Goal: Complete application form

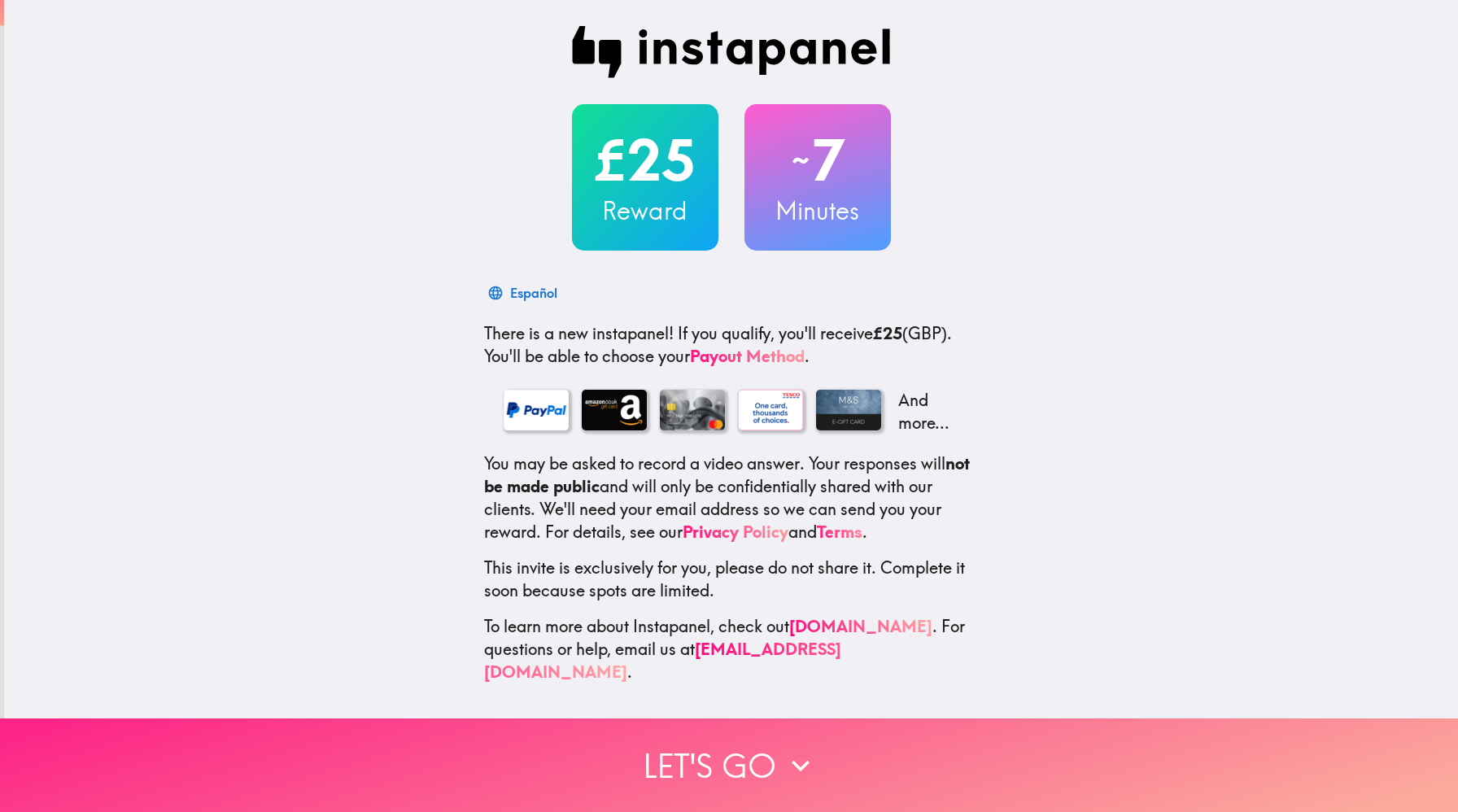
click at [691, 769] on button "Let's go" at bounding box center [729, 765] width 1458 height 94
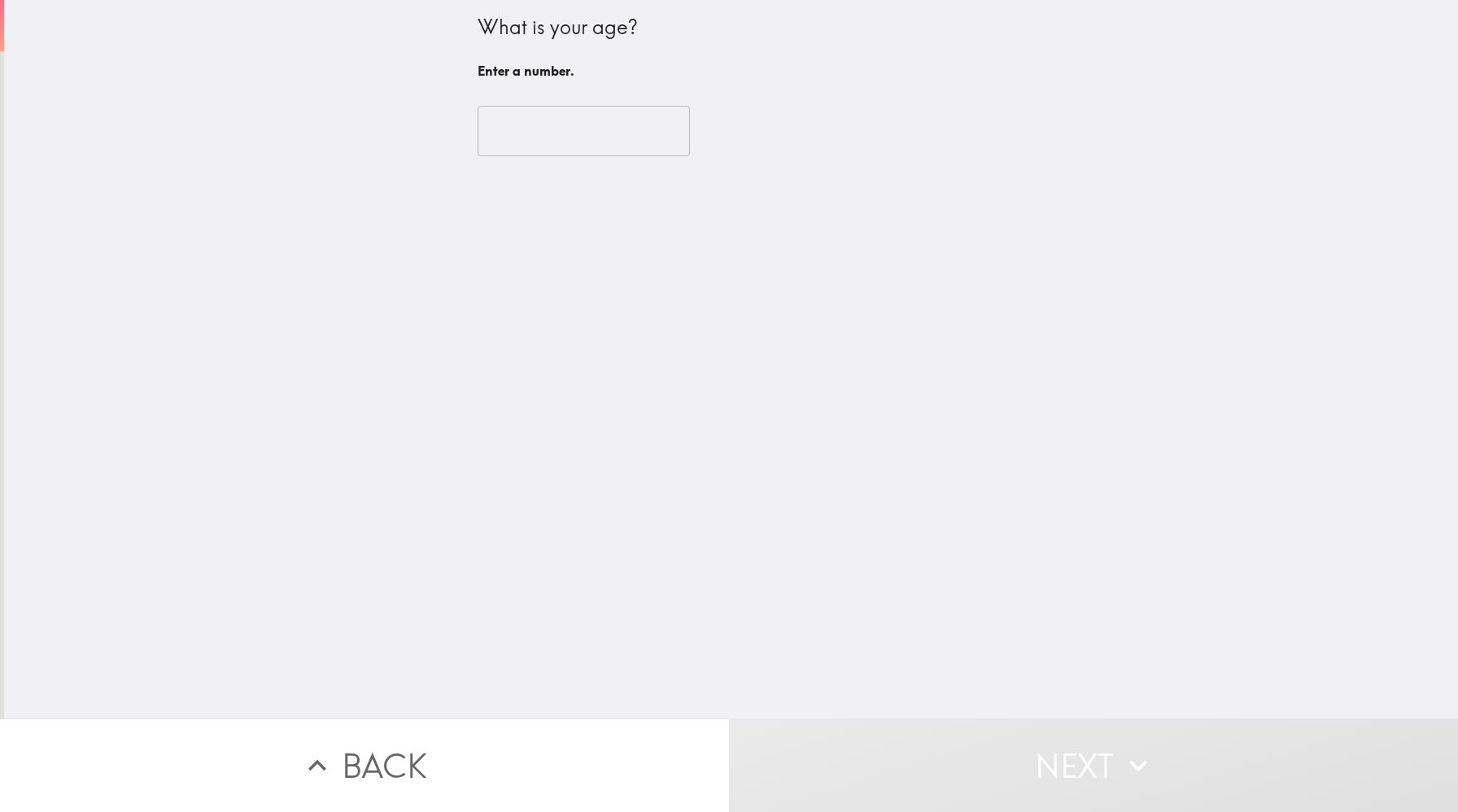
click at [536, 130] on input "number" at bounding box center [584, 131] width 213 height 51
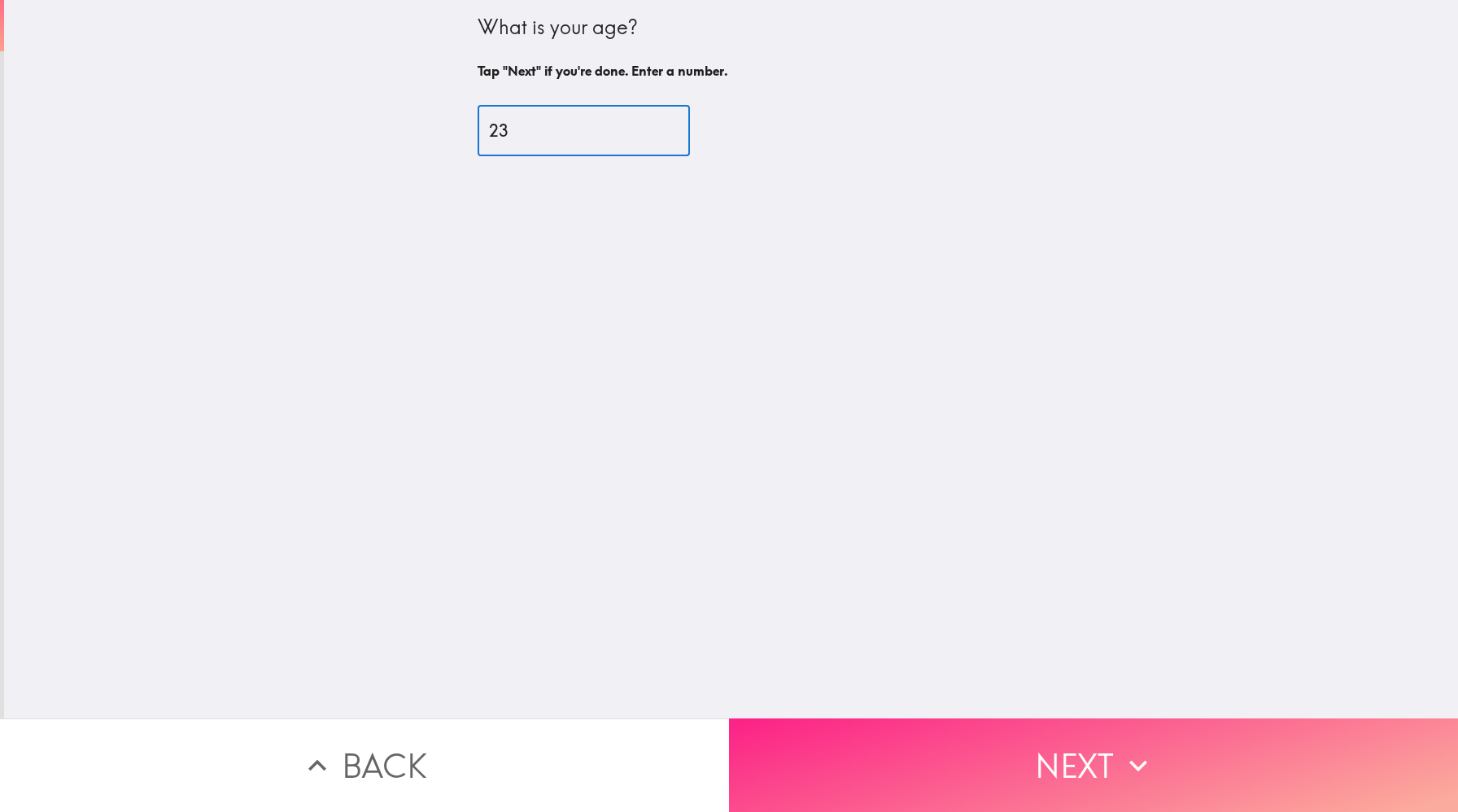
type input "23"
click at [978, 754] on button "Next" at bounding box center [1094, 765] width 729 height 94
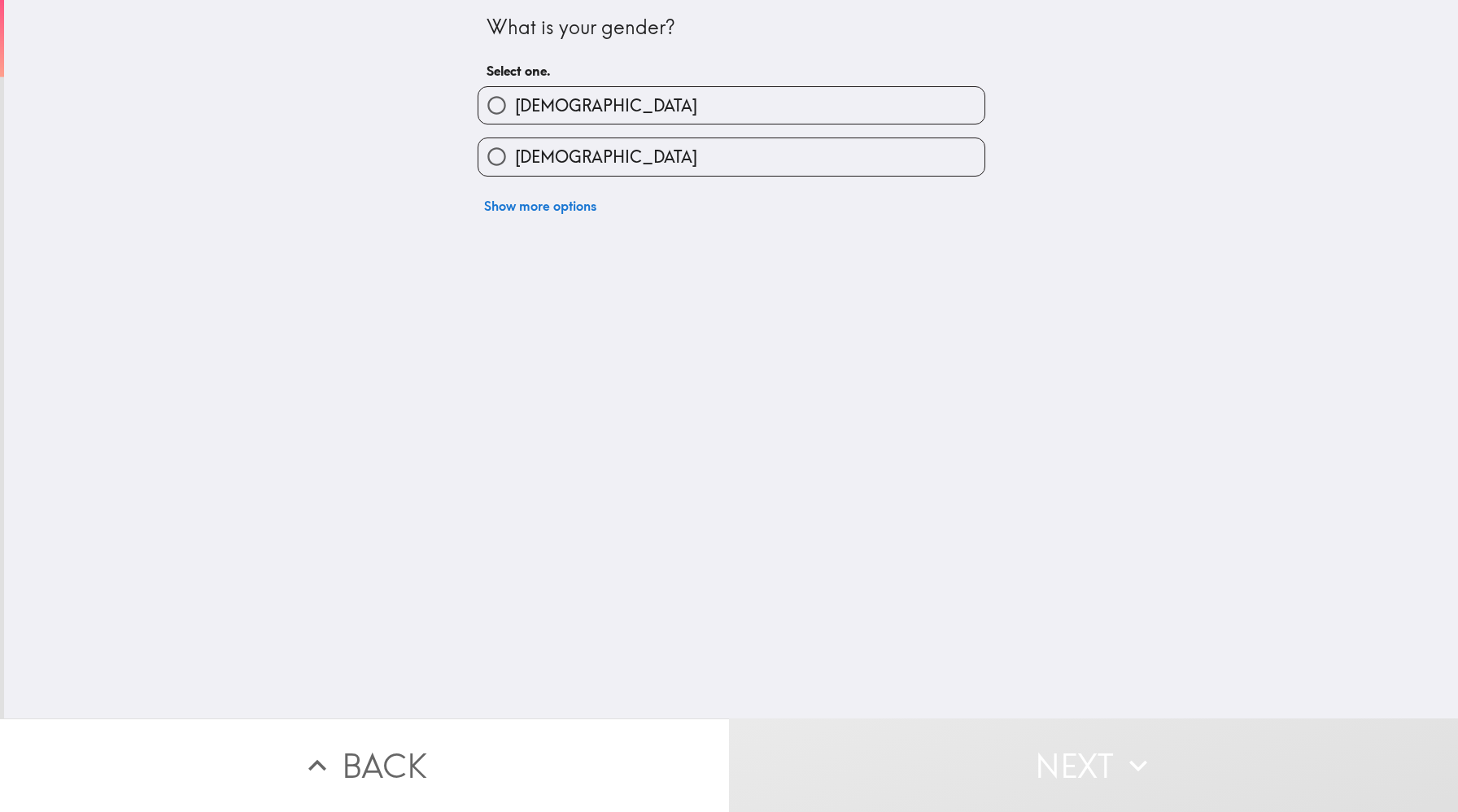
click at [722, 155] on label "[DEMOGRAPHIC_DATA]" at bounding box center [731, 156] width 506 height 36
click at [515, 155] on input "[DEMOGRAPHIC_DATA]" at bounding box center [496, 156] width 36 height 36
radio input "true"
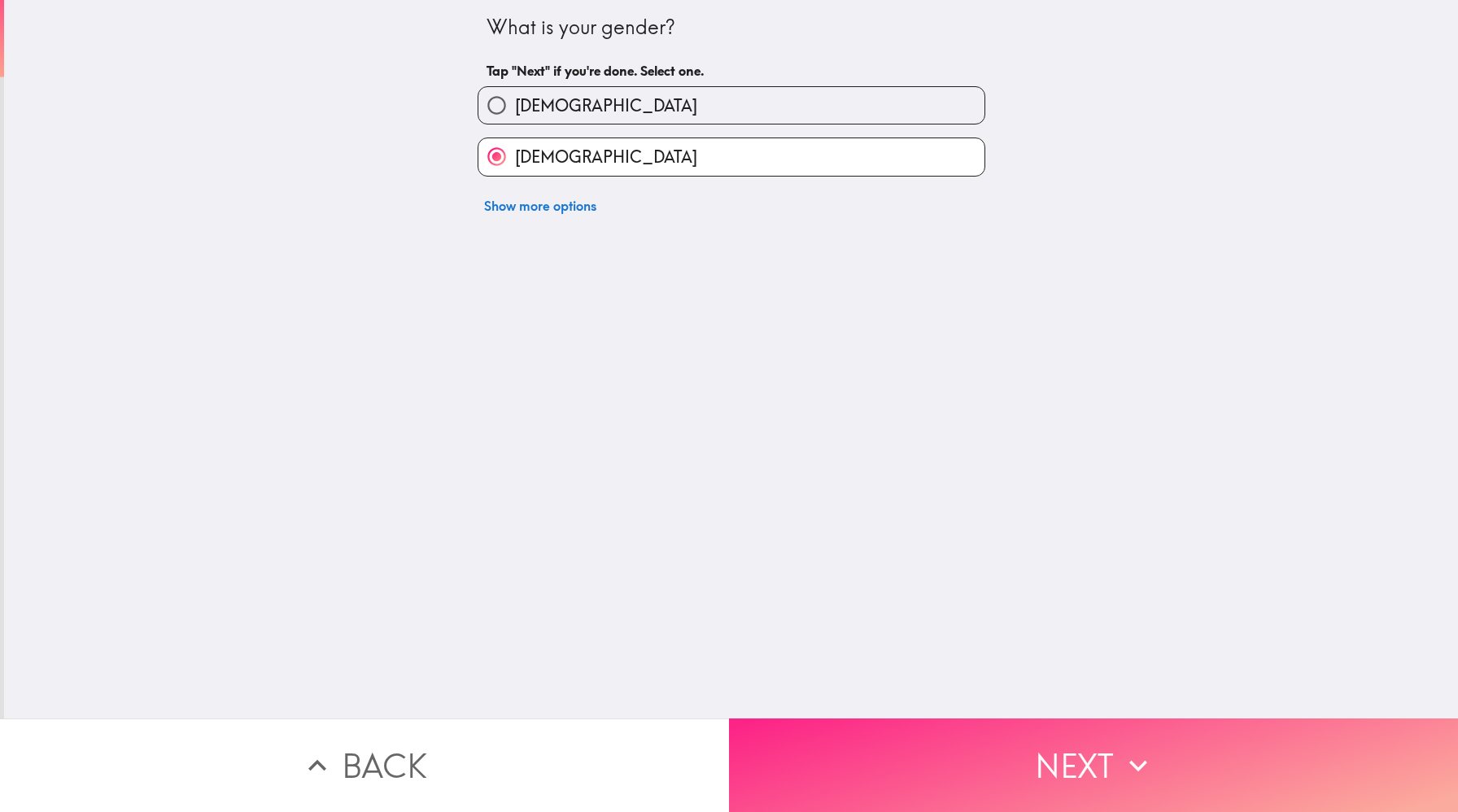
click at [865, 732] on button "Next" at bounding box center [1094, 765] width 729 height 94
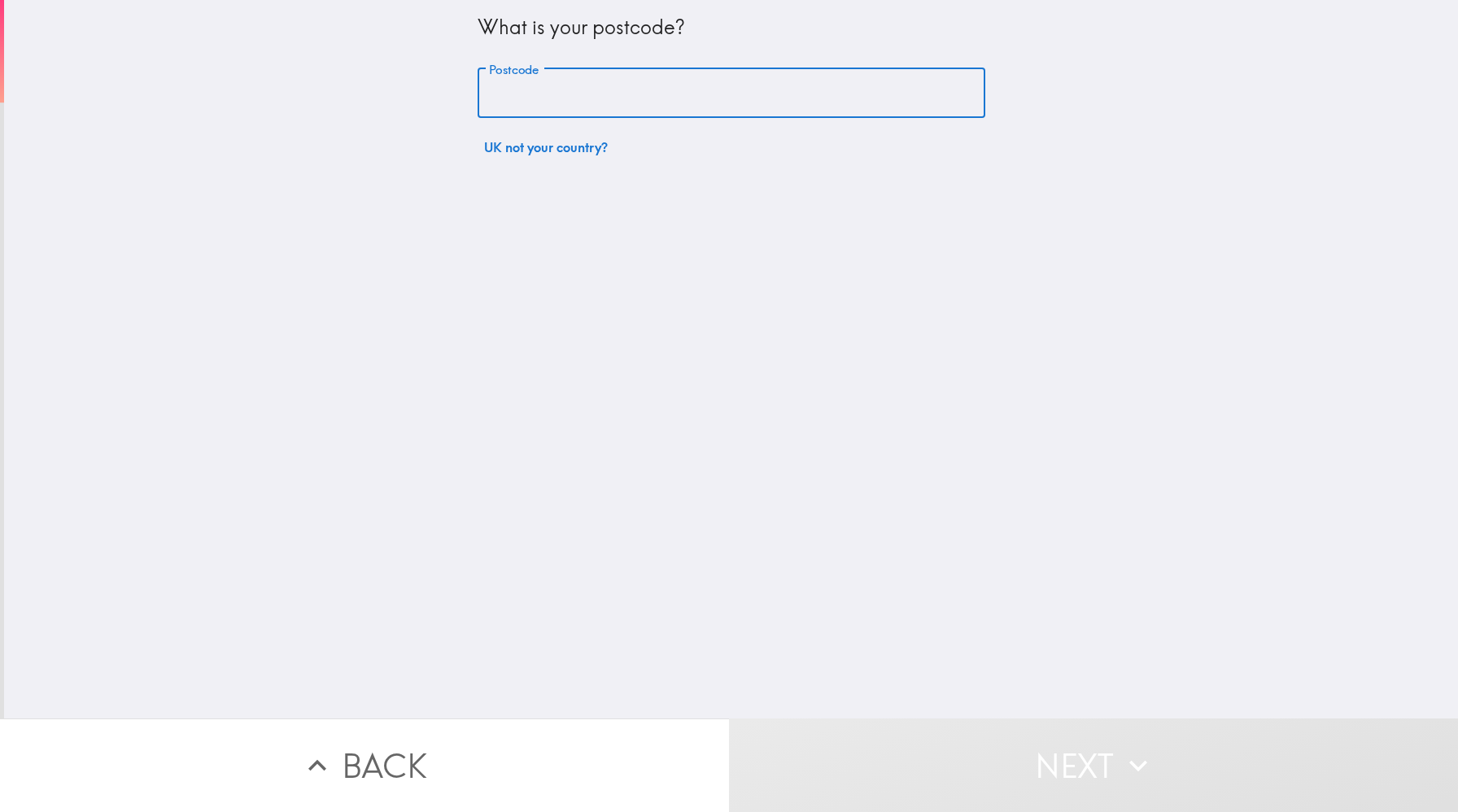
click at [706, 95] on input "Postcode" at bounding box center [731, 94] width 508 height 51
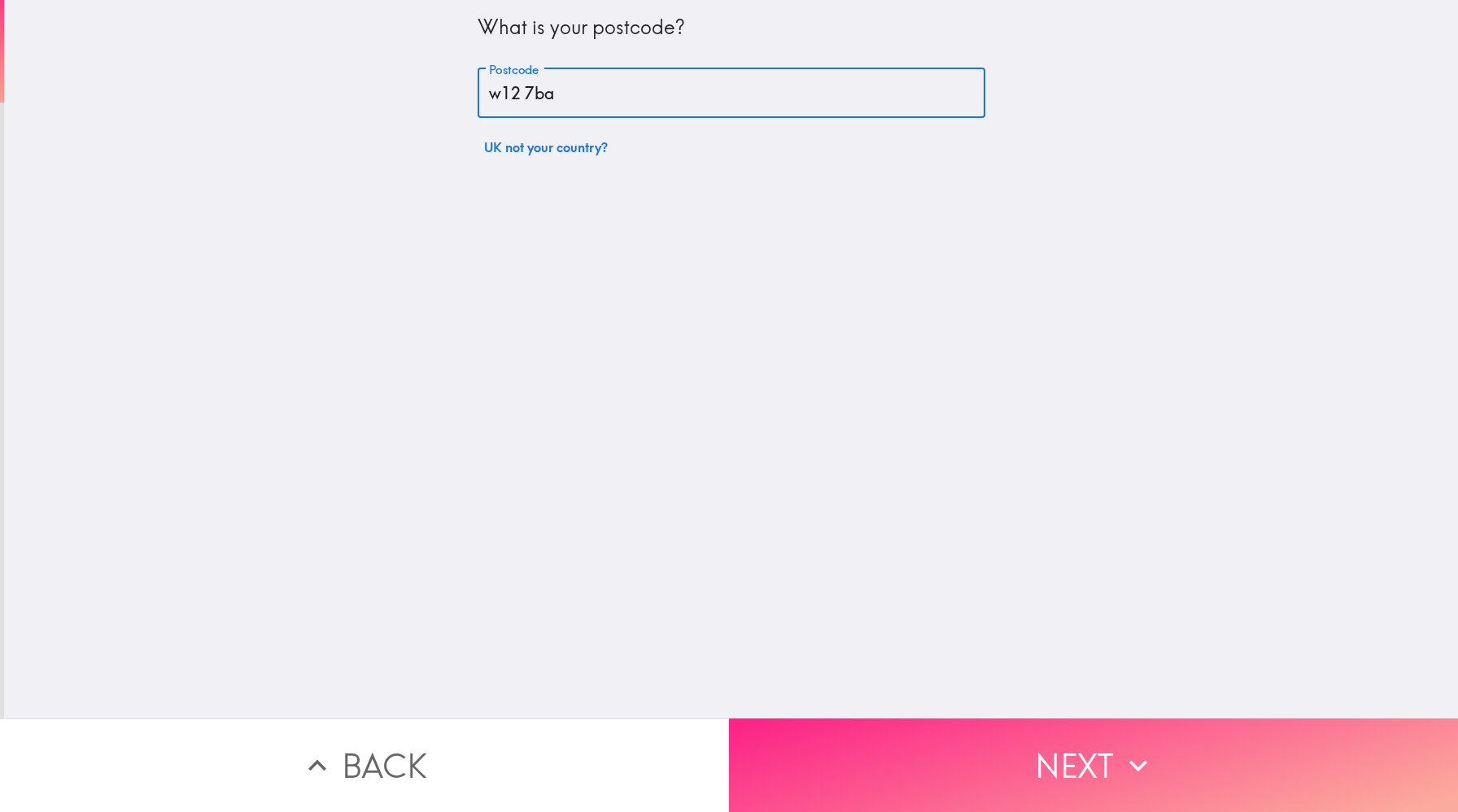
type input "w12 7ba"
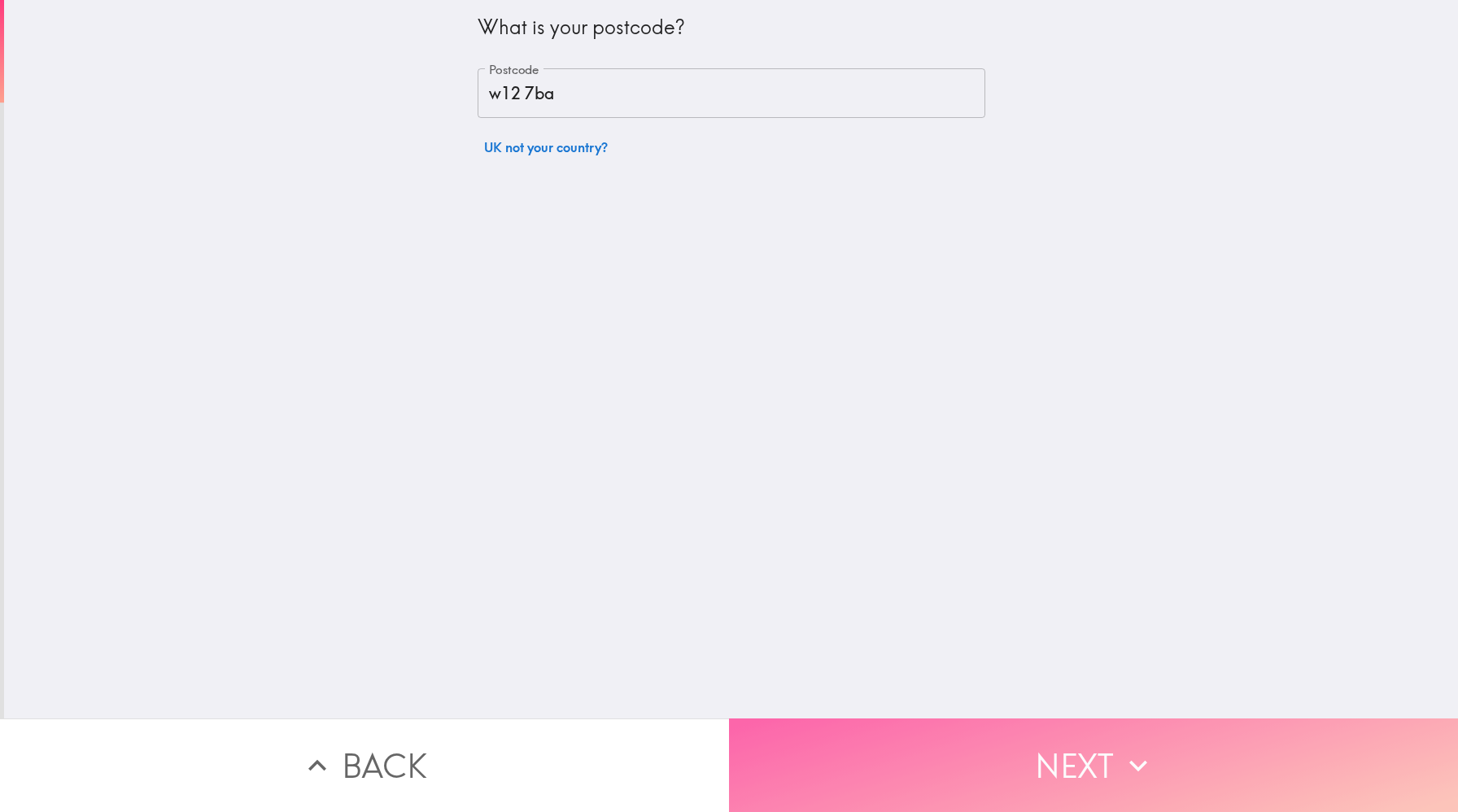
click at [1020, 745] on button "Next" at bounding box center [1094, 765] width 729 height 94
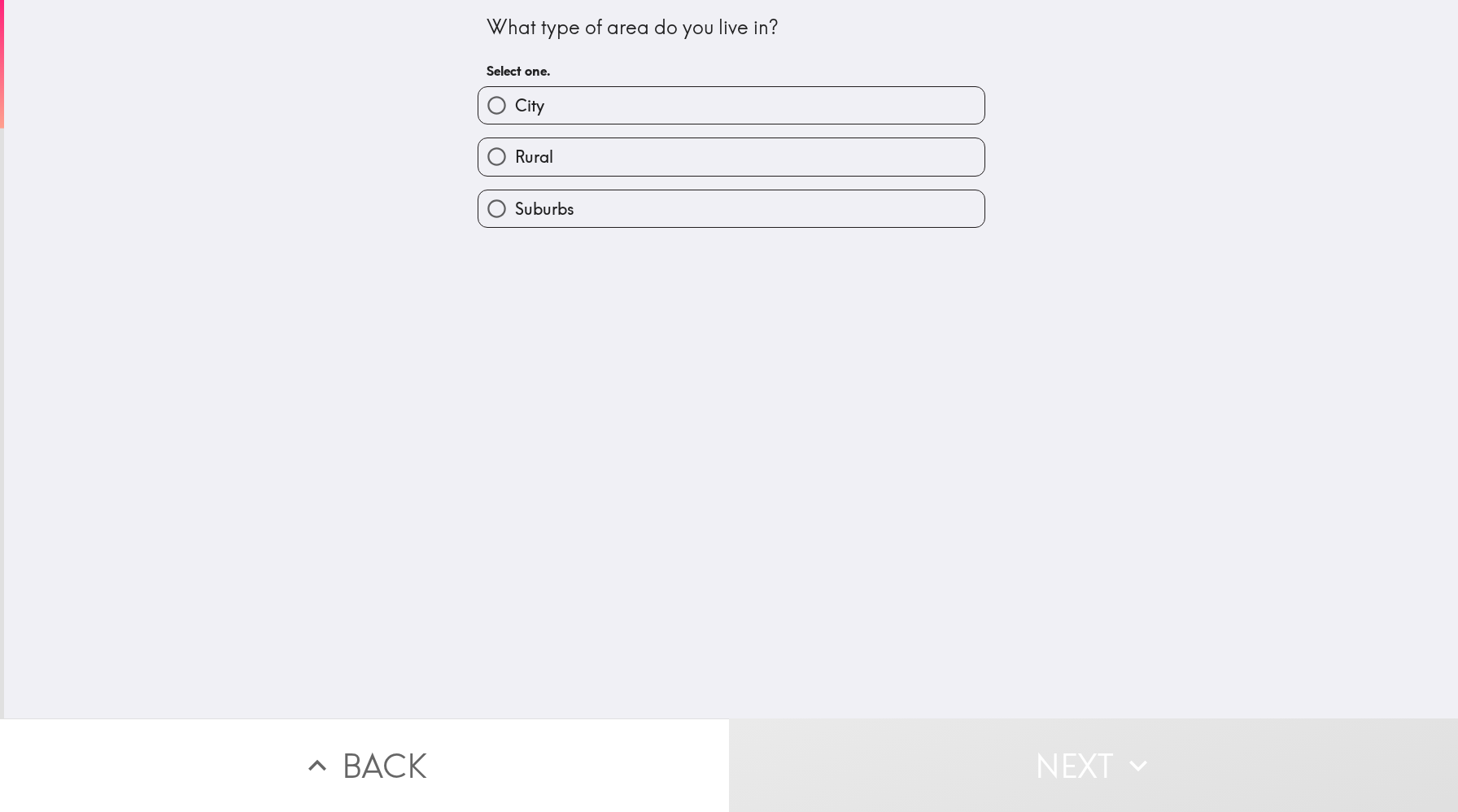
click at [608, 112] on label "City" at bounding box center [731, 105] width 506 height 36
click at [515, 112] on input "City" at bounding box center [496, 105] width 36 height 36
radio input "true"
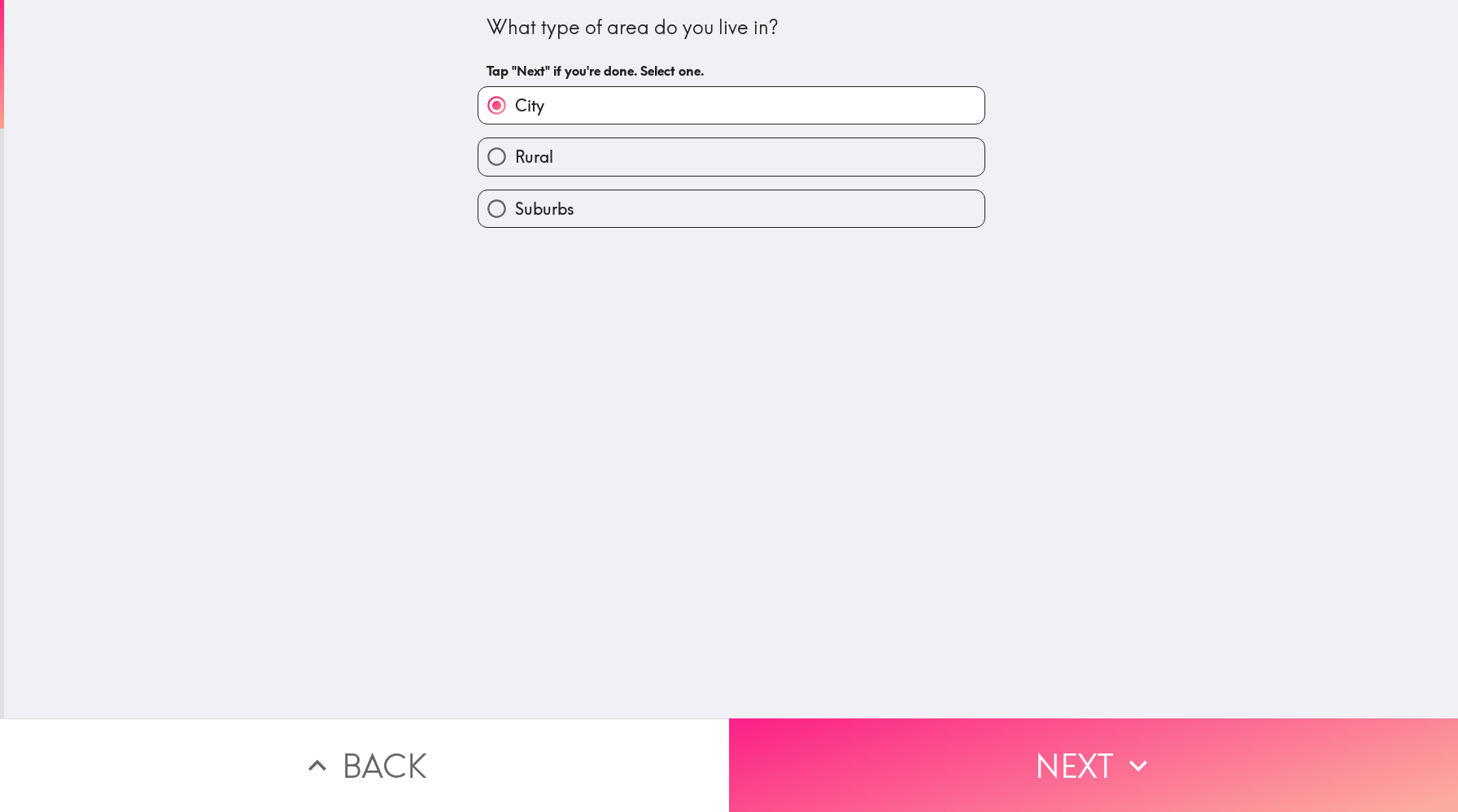
click at [880, 747] on button "Next" at bounding box center [1094, 765] width 729 height 94
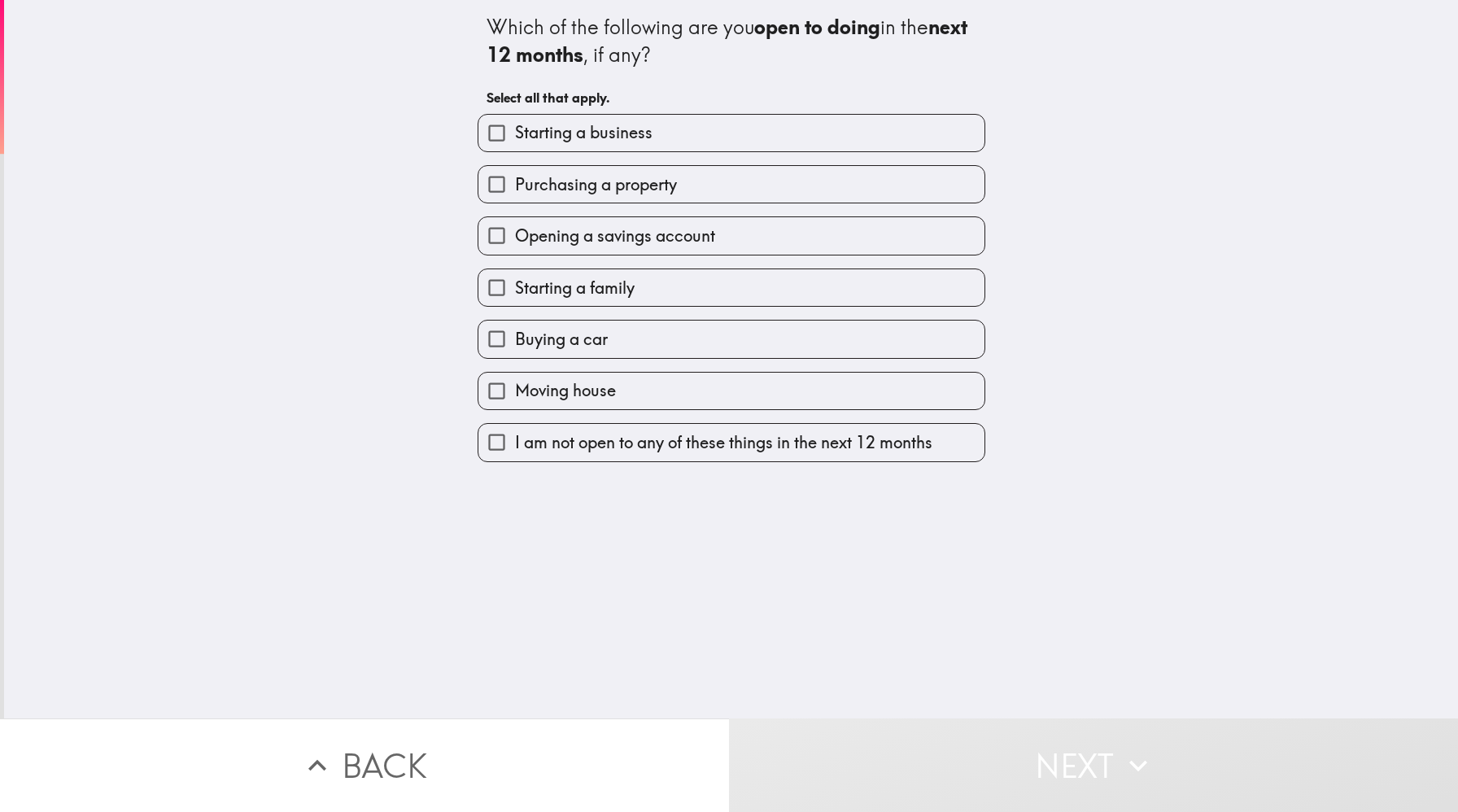
click at [575, 127] on span "Starting a business" at bounding box center [584, 132] width 137 height 23
click at [515, 127] on input "Starting a business" at bounding box center [496, 132] width 36 height 36
checkbox input "true"
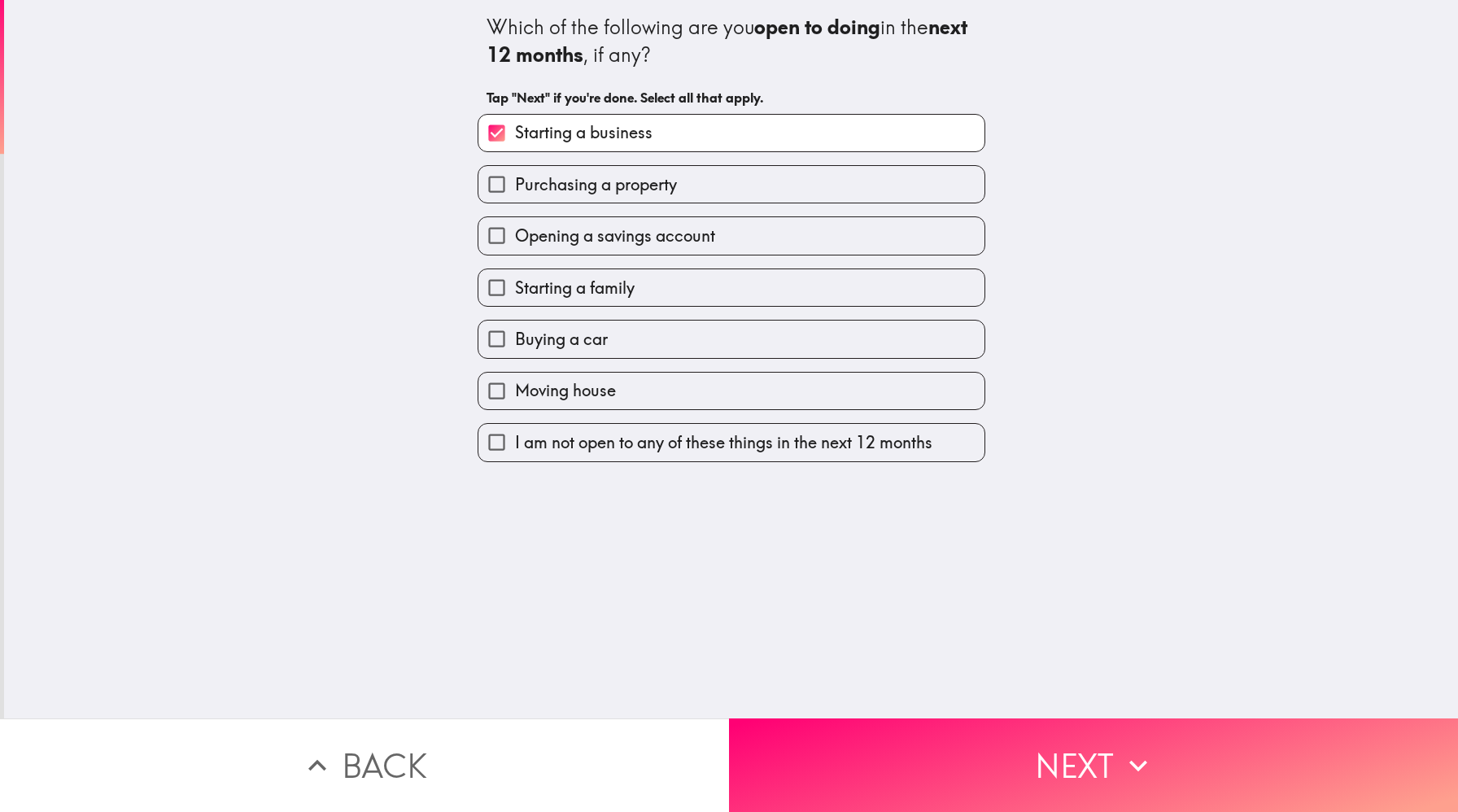
click at [599, 246] on span "Opening a savings account" at bounding box center [615, 235] width 200 height 23
click at [515, 246] on input "Opening a savings account" at bounding box center [496, 235] width 36 height 36
checkbox input "true"
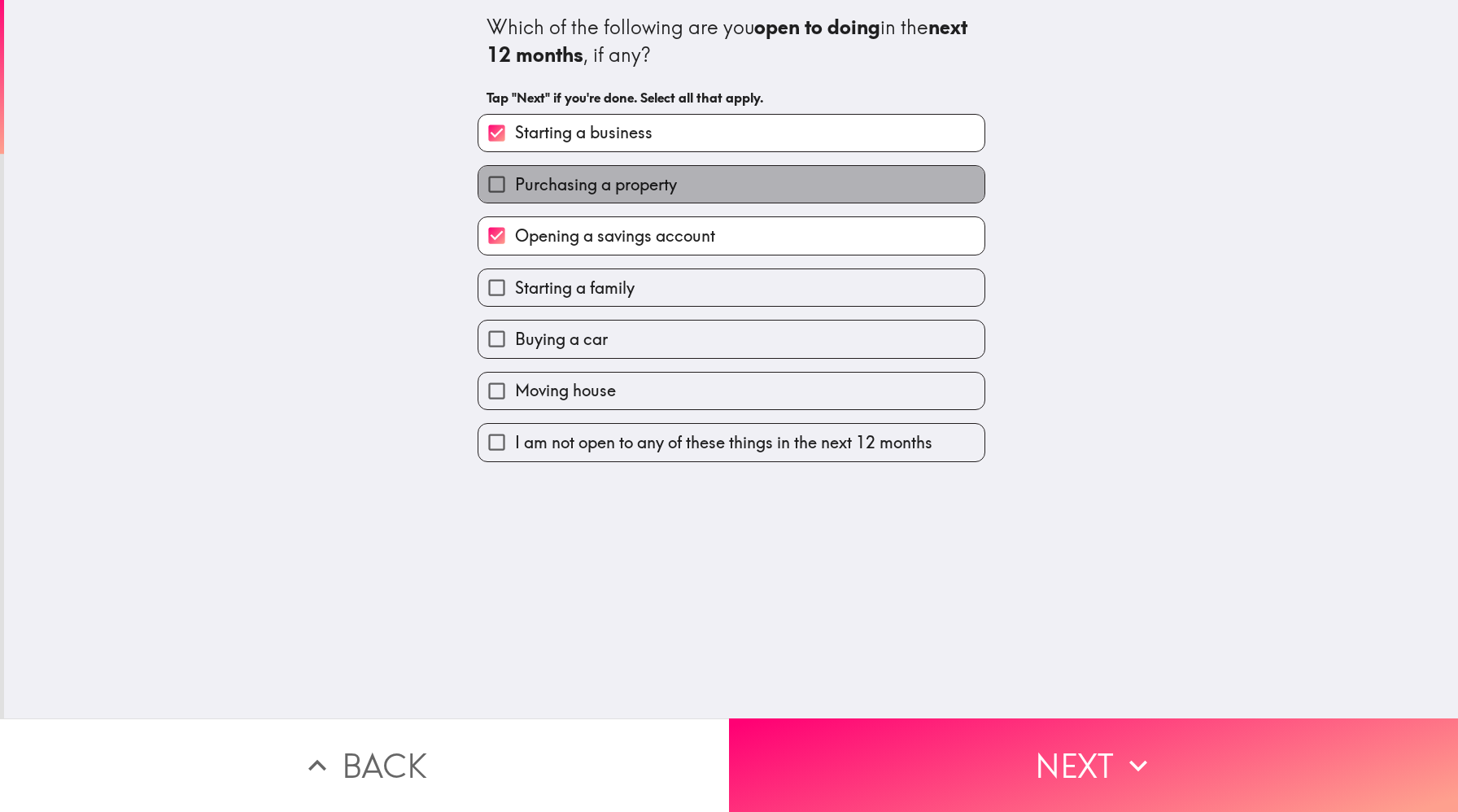
click at [570, 194] on span "Purchasing a property" at bounding box center [596, 185] width 162 height 23
click at [515, 194] on input "Purchasing a property" at bounding box center [496, 184] width 36 height 36
checkbox input "true"
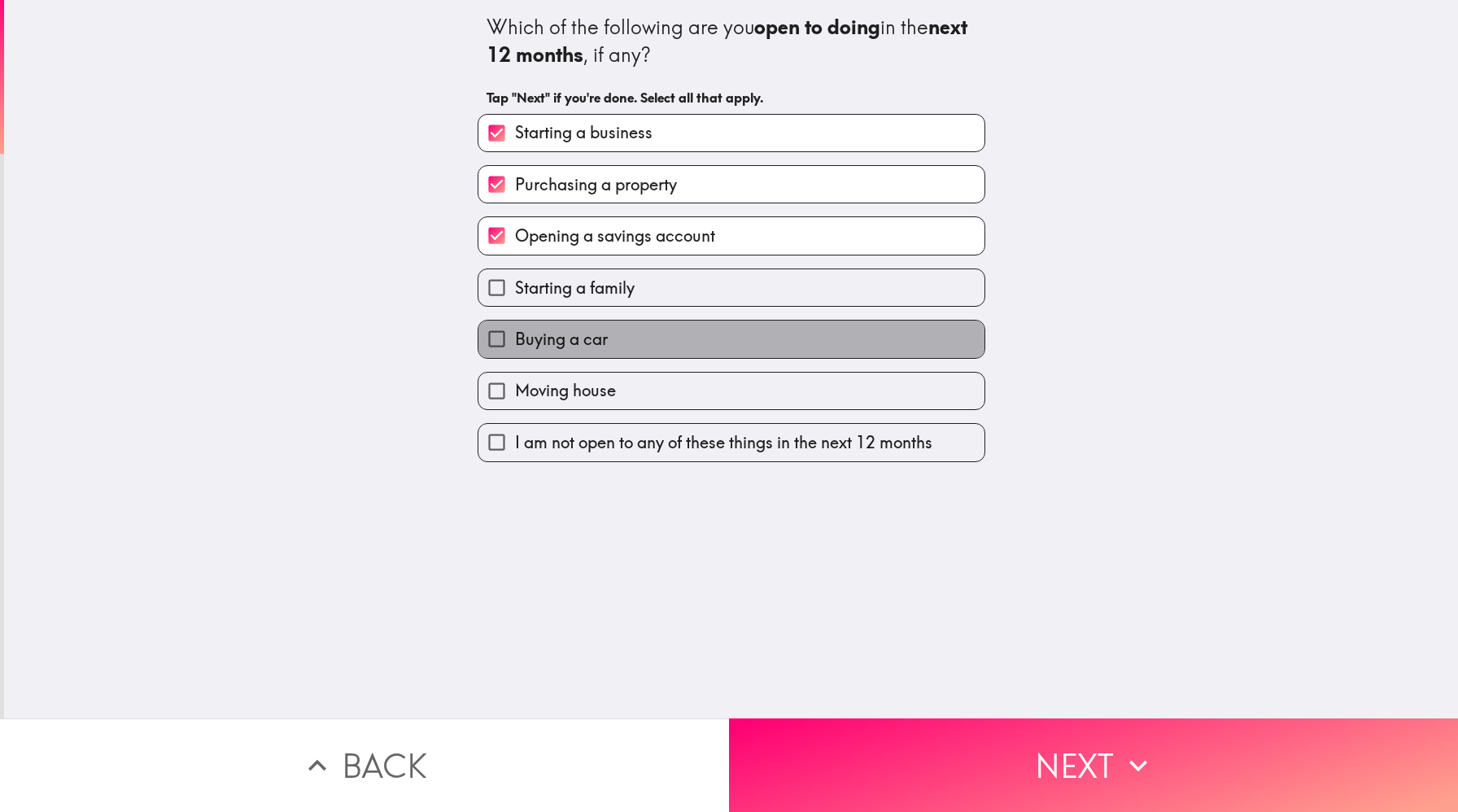
click at [572, 343] on span "Buying a car" at bounding box center [562, 339] width 93 height 23
click at [515, 343] on input "Buying a car" at bounding box center [496, 338] width 36 height 36
checkbox input "true"
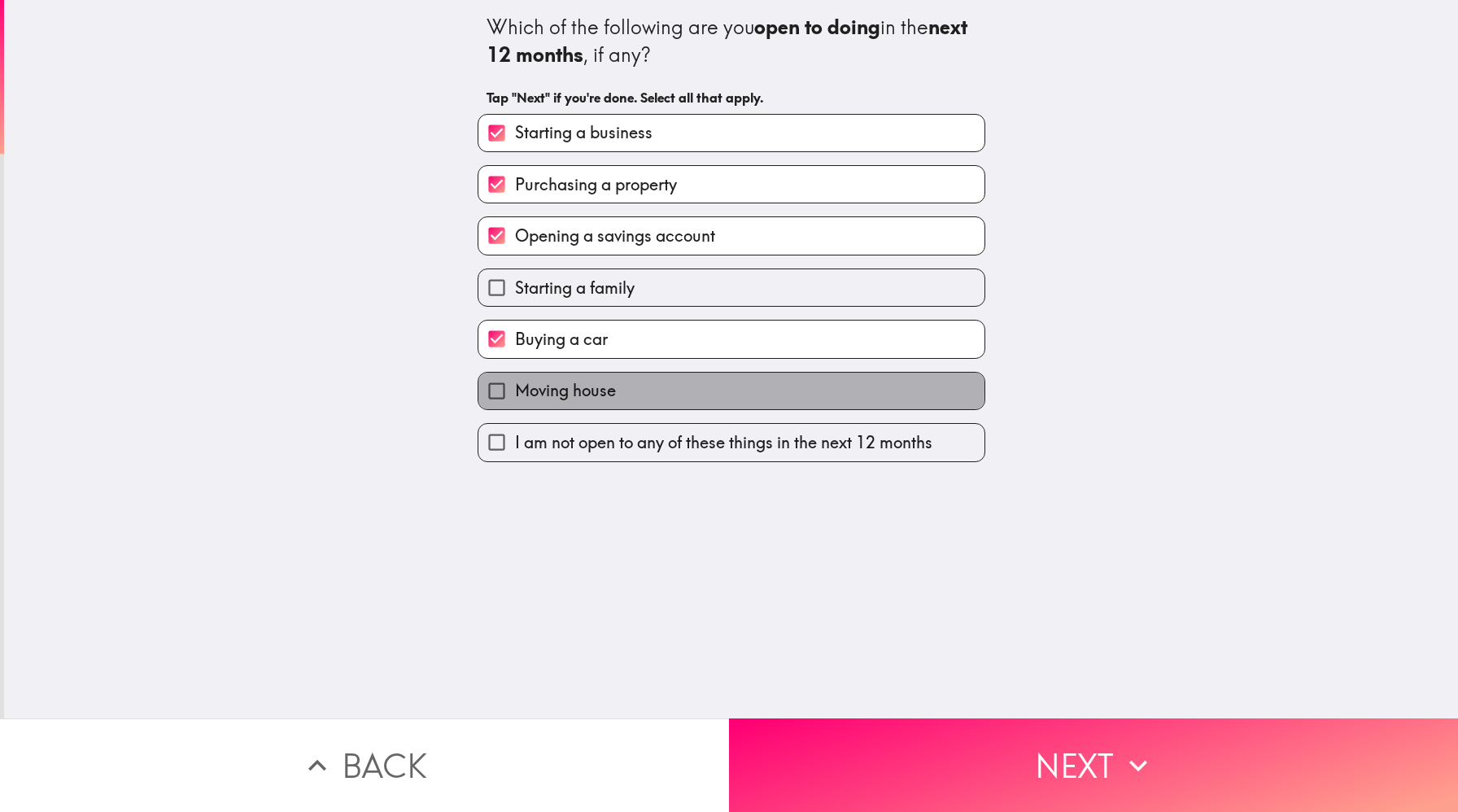
click at [566, 393] on span "Moving house" at bounding box center [566, 390] width 101 height 23
click at [515, 393] on input "Moving house" at bounding box center [496, 390] width 36 height 36
checkbox input "true"
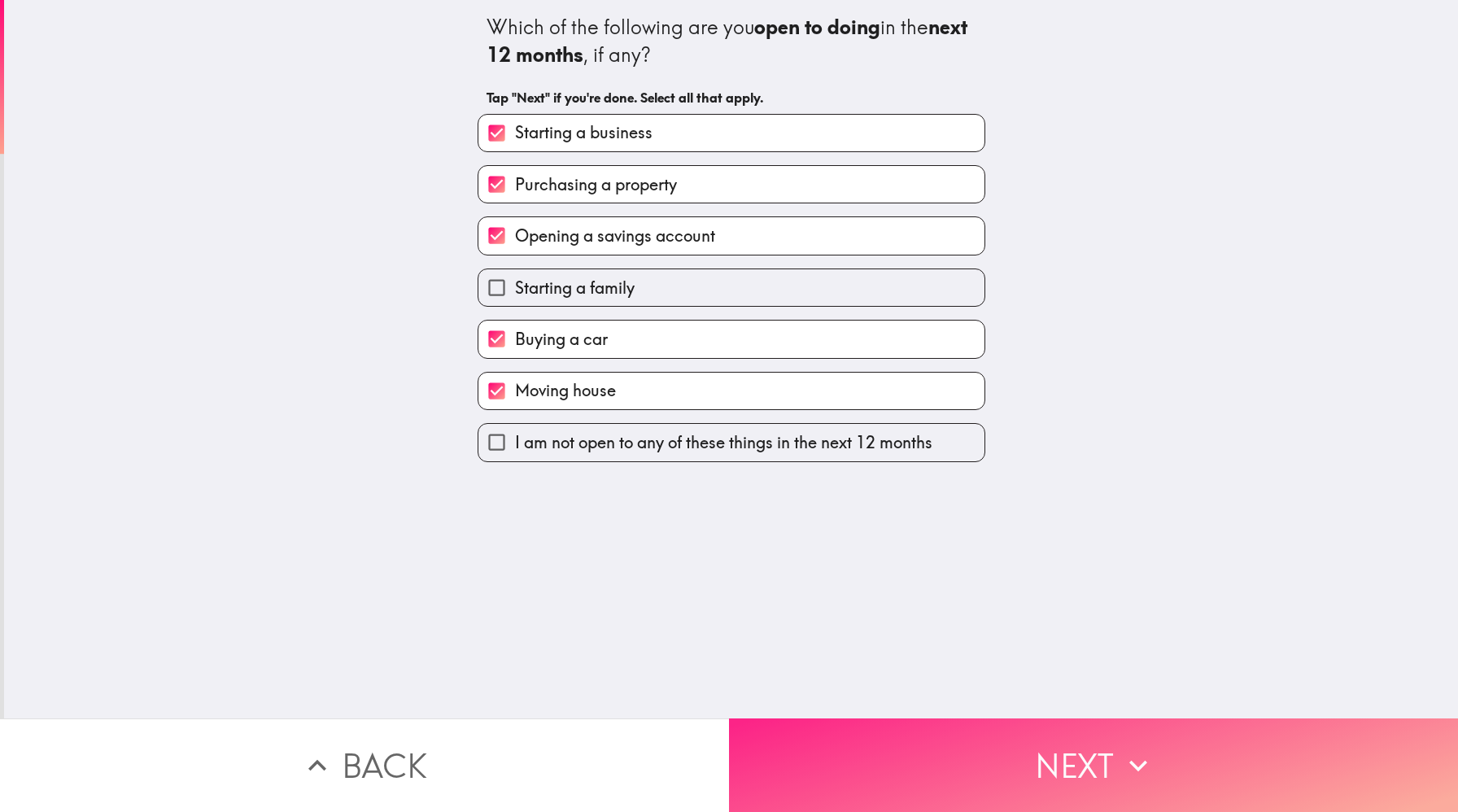
click at [854, 753] on button "Next" at bounding box center [1094, 765] width 729 height 94
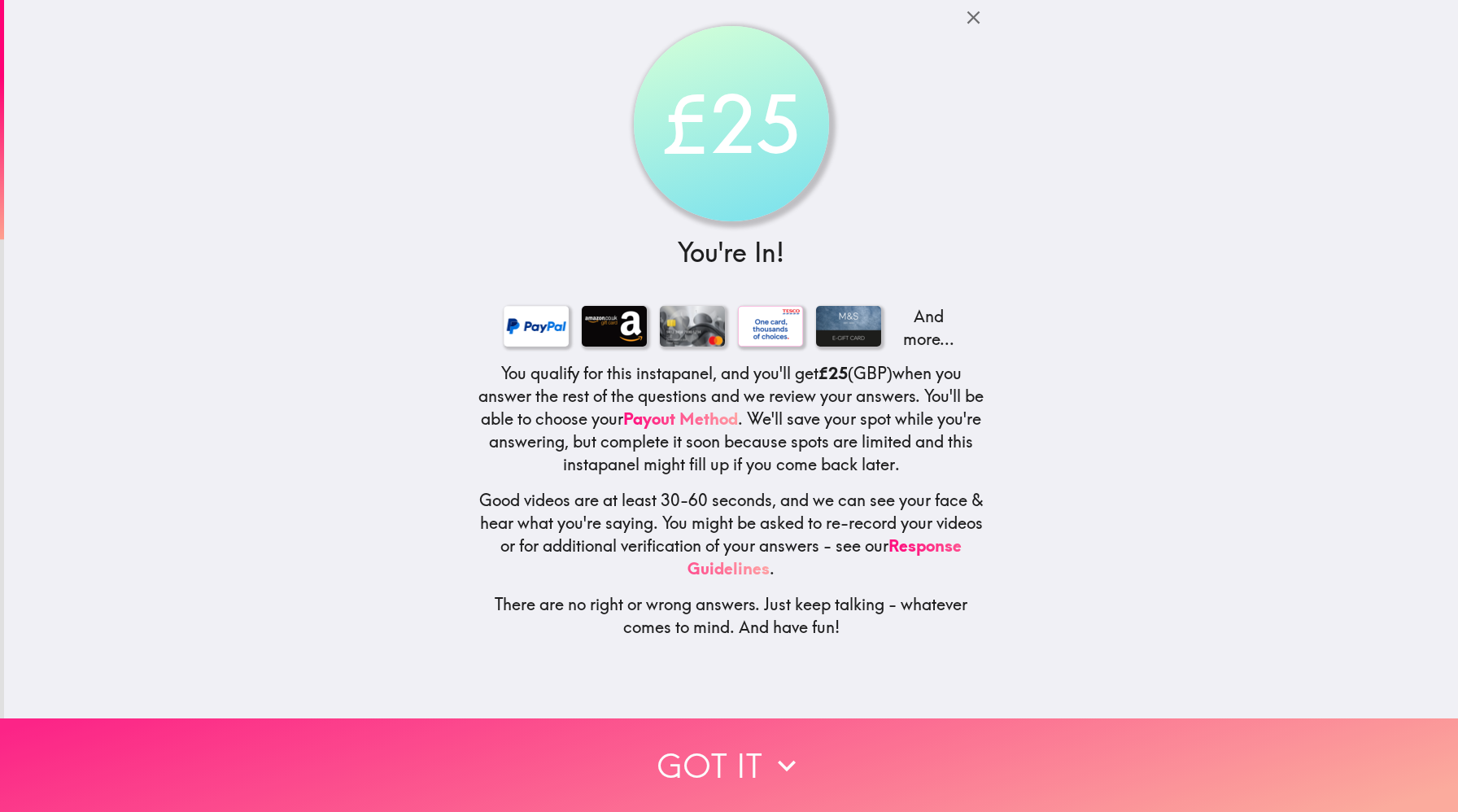
click at [736, 764] on button "Got it" at bounding box center [729, 765] width 1458 height 94
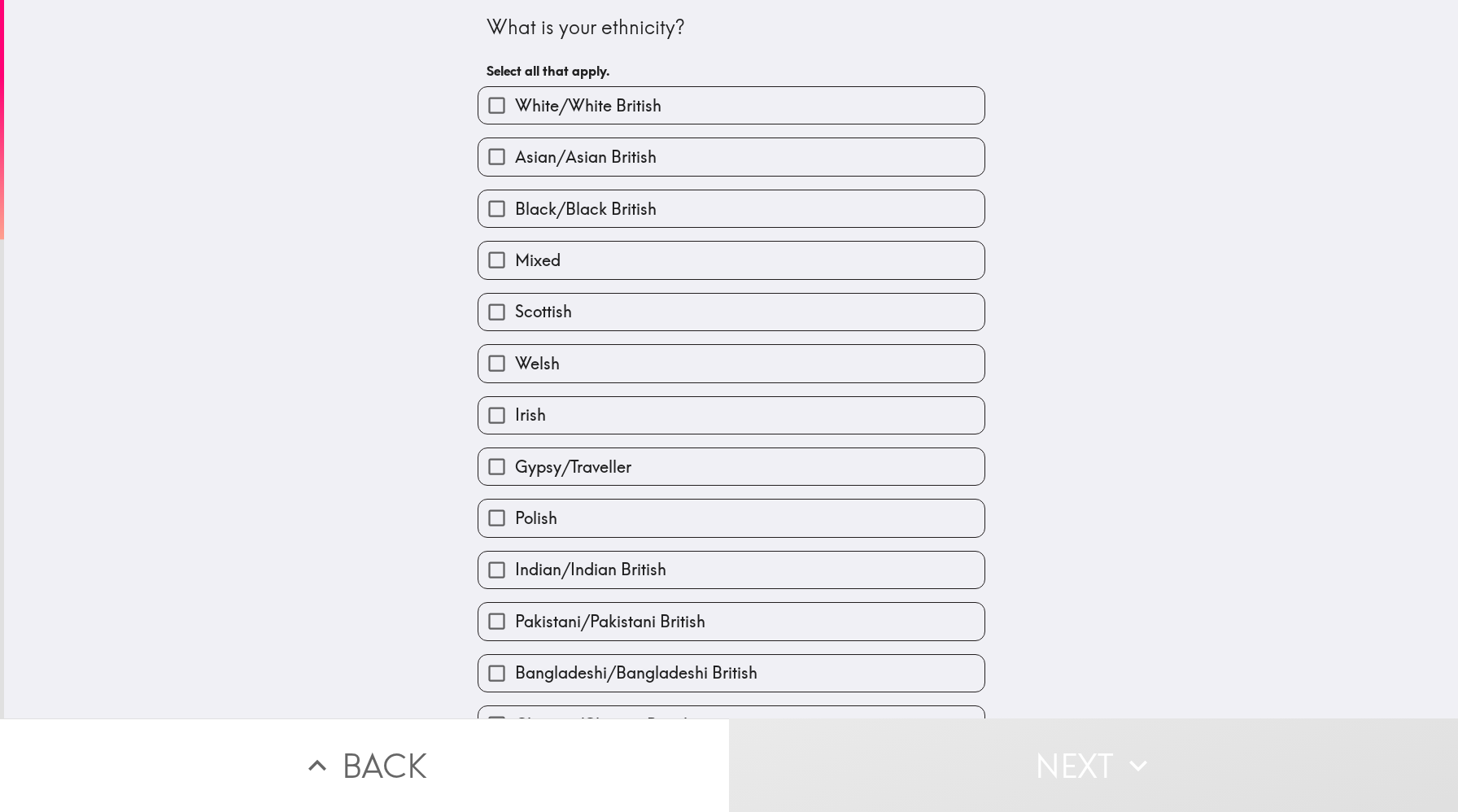
click at [634, 110] on span "White/White British" at bounding box center [589, 105] width 147 height 23
click at [515, 110] on input "White/White British" at bounding box center [496, 105] width 36 height 36
checkbox input "true"
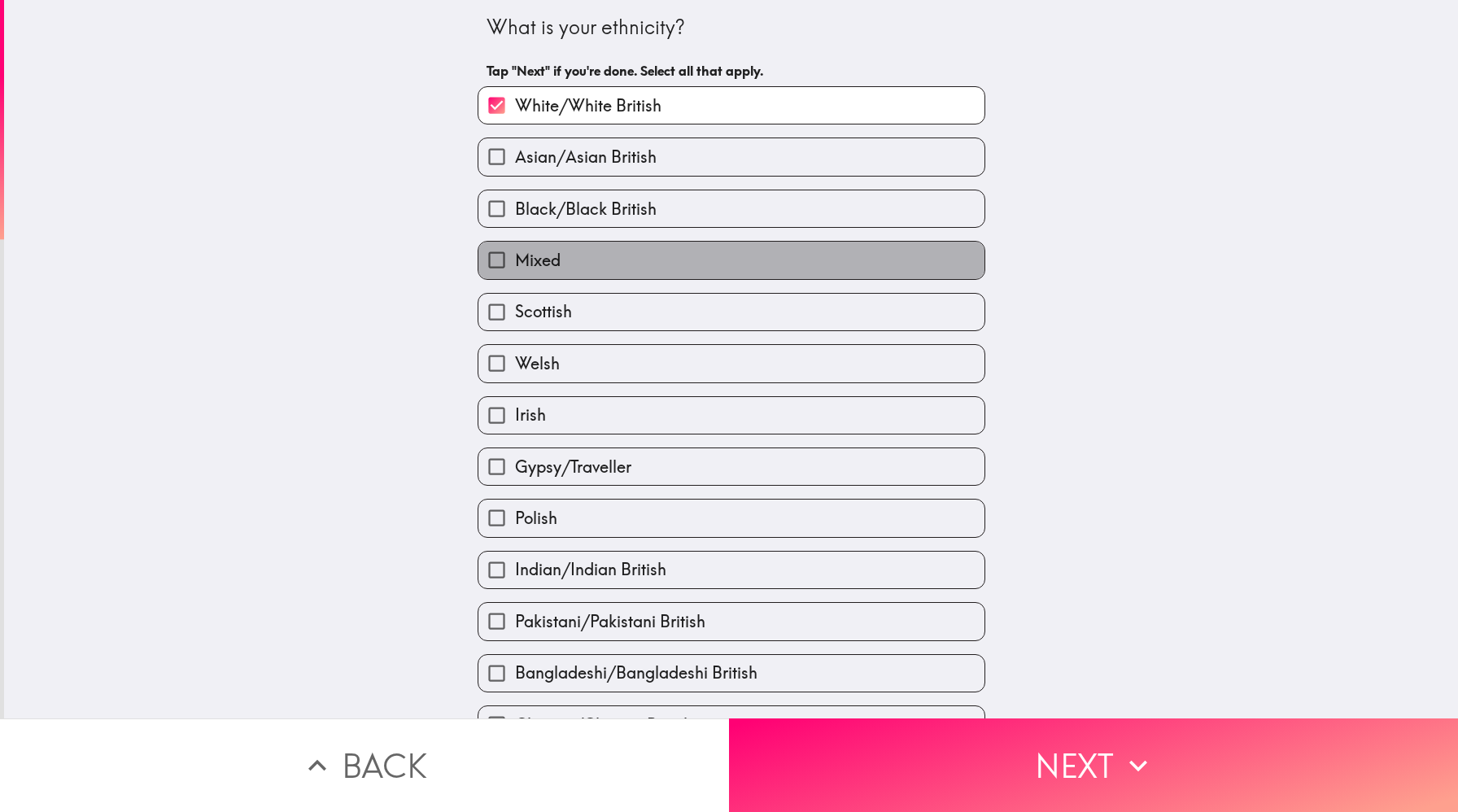
click at [594, 256] on label "Mixed" at bounding box center [731, 260] width 506 height 36
click at [515, 256] on input "Mixed" at bounding box center [496, 260] width 36 height 36
checkbox input "true"
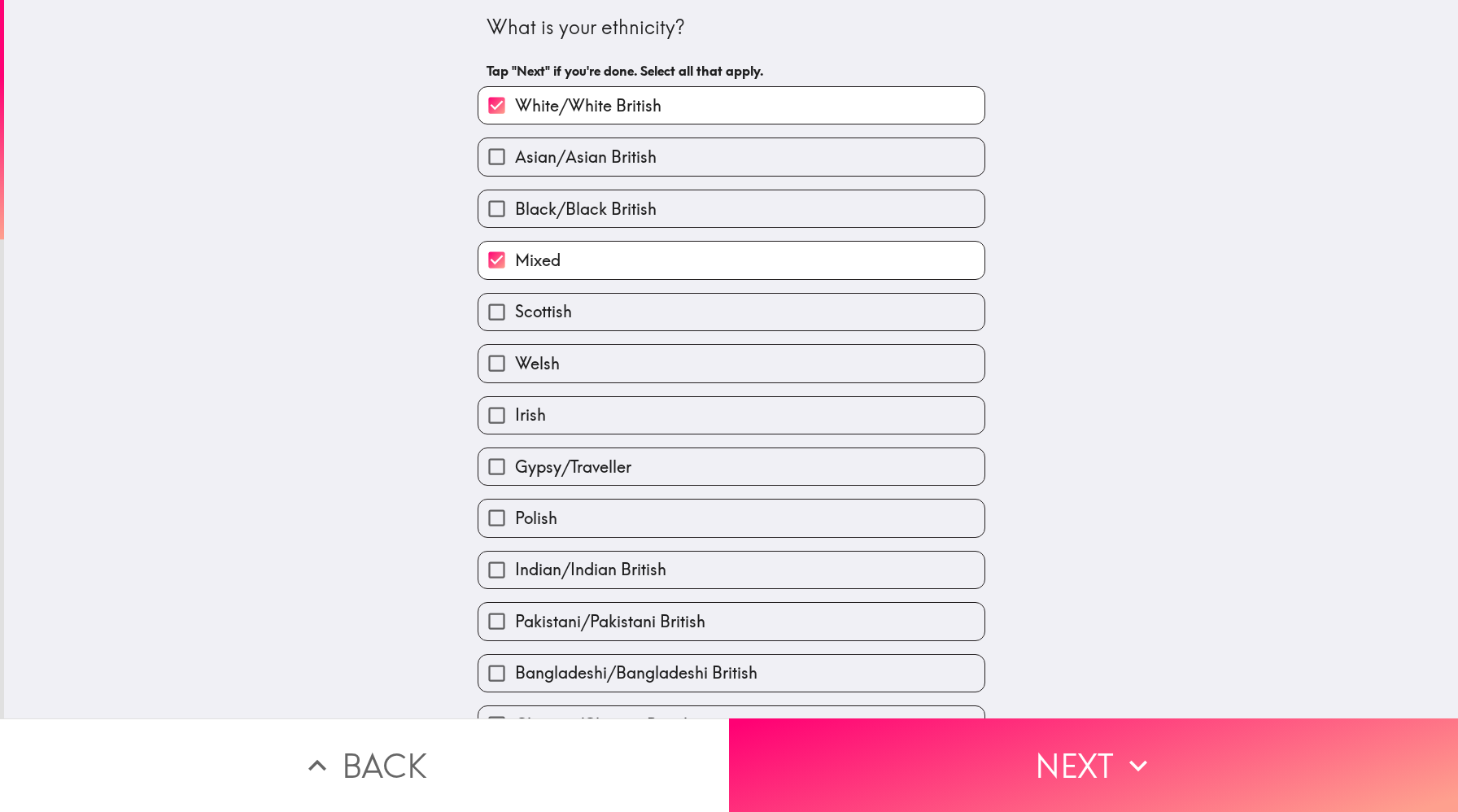
scroll to position [298, 0]
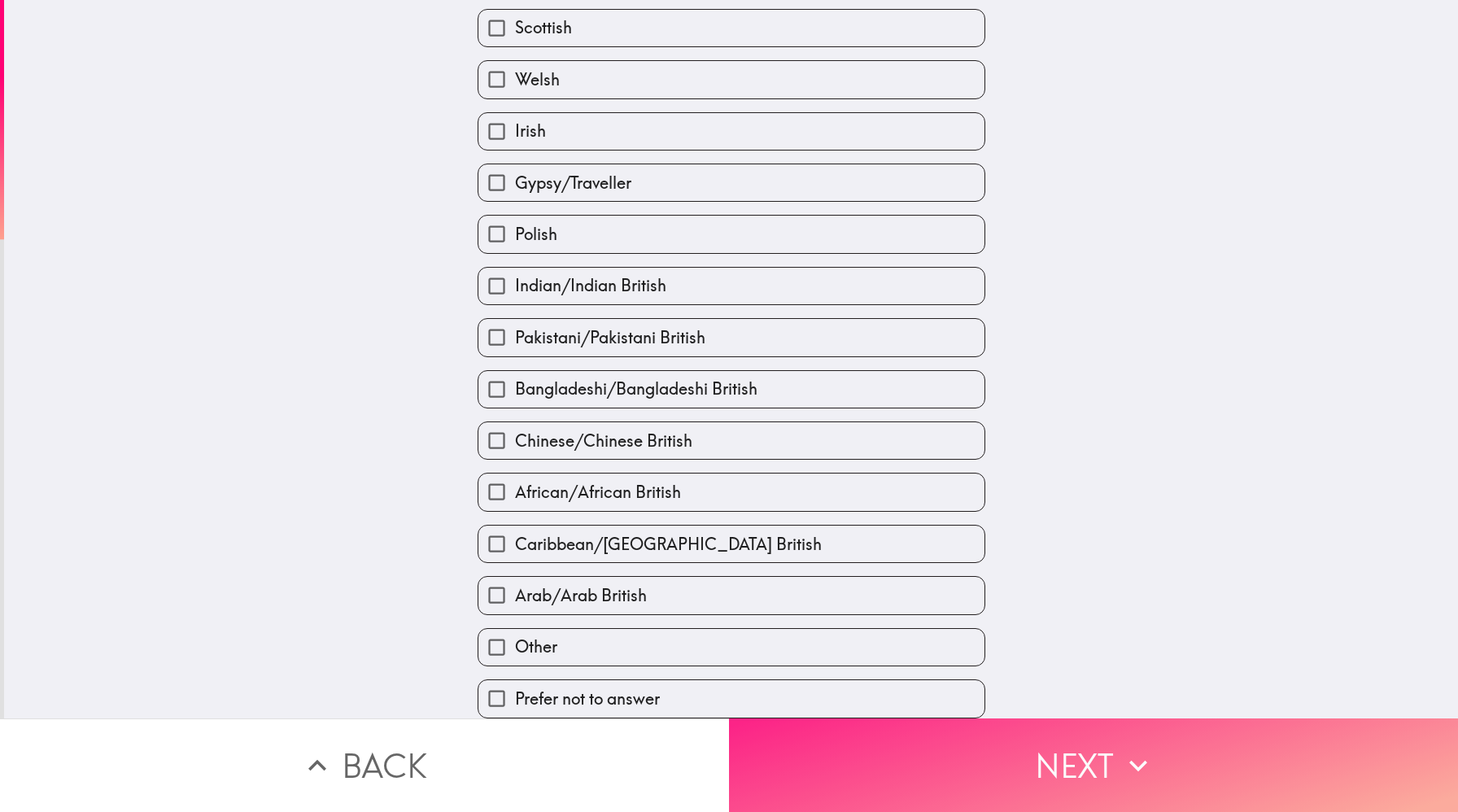
click at [896, 750] on button "Next" at bounding box center [1094, 765] width 729 height 94
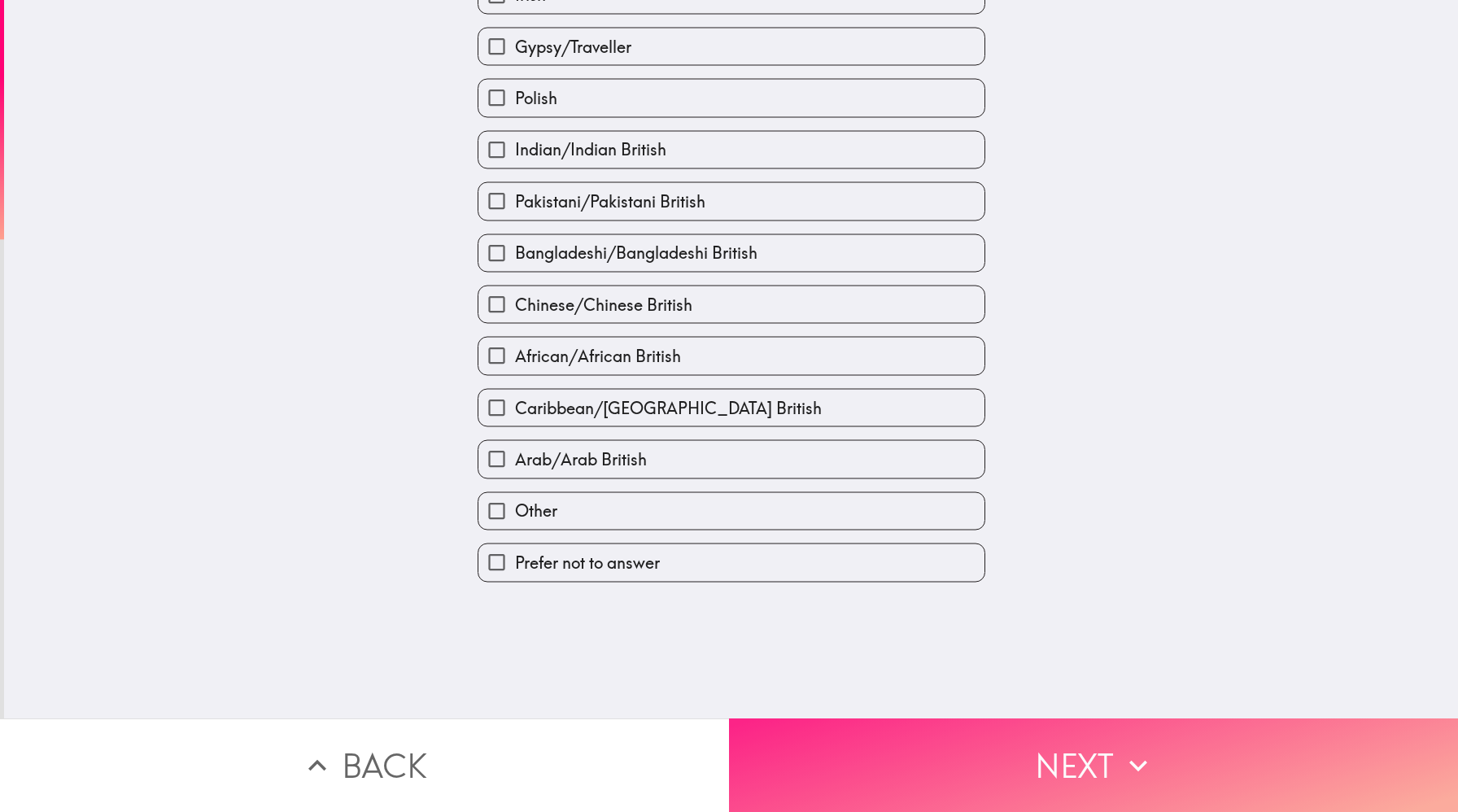
scroll to position [0, 0]
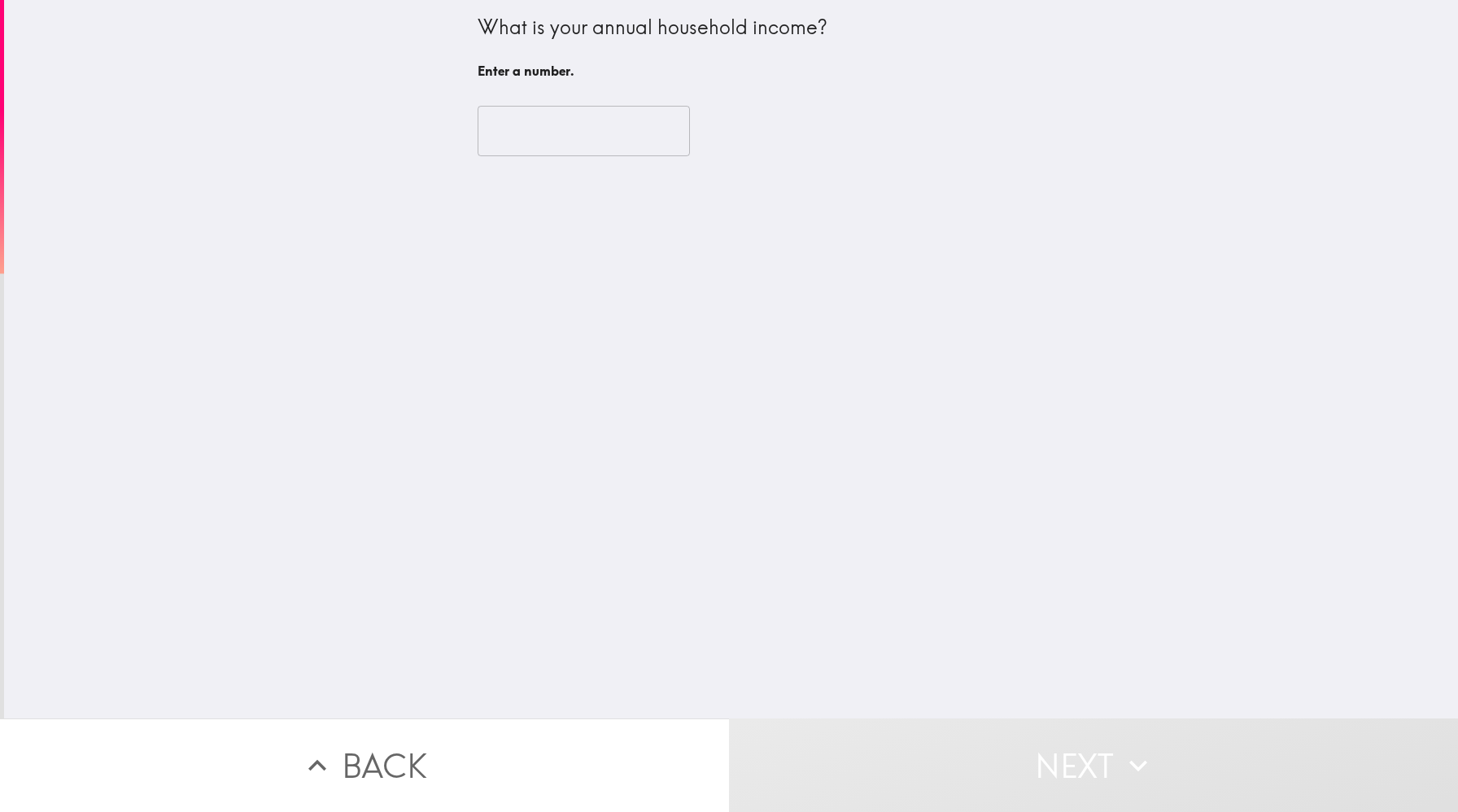
click at [593, 143] on input "number" at bounding box center [584, 131] width 213 height 51
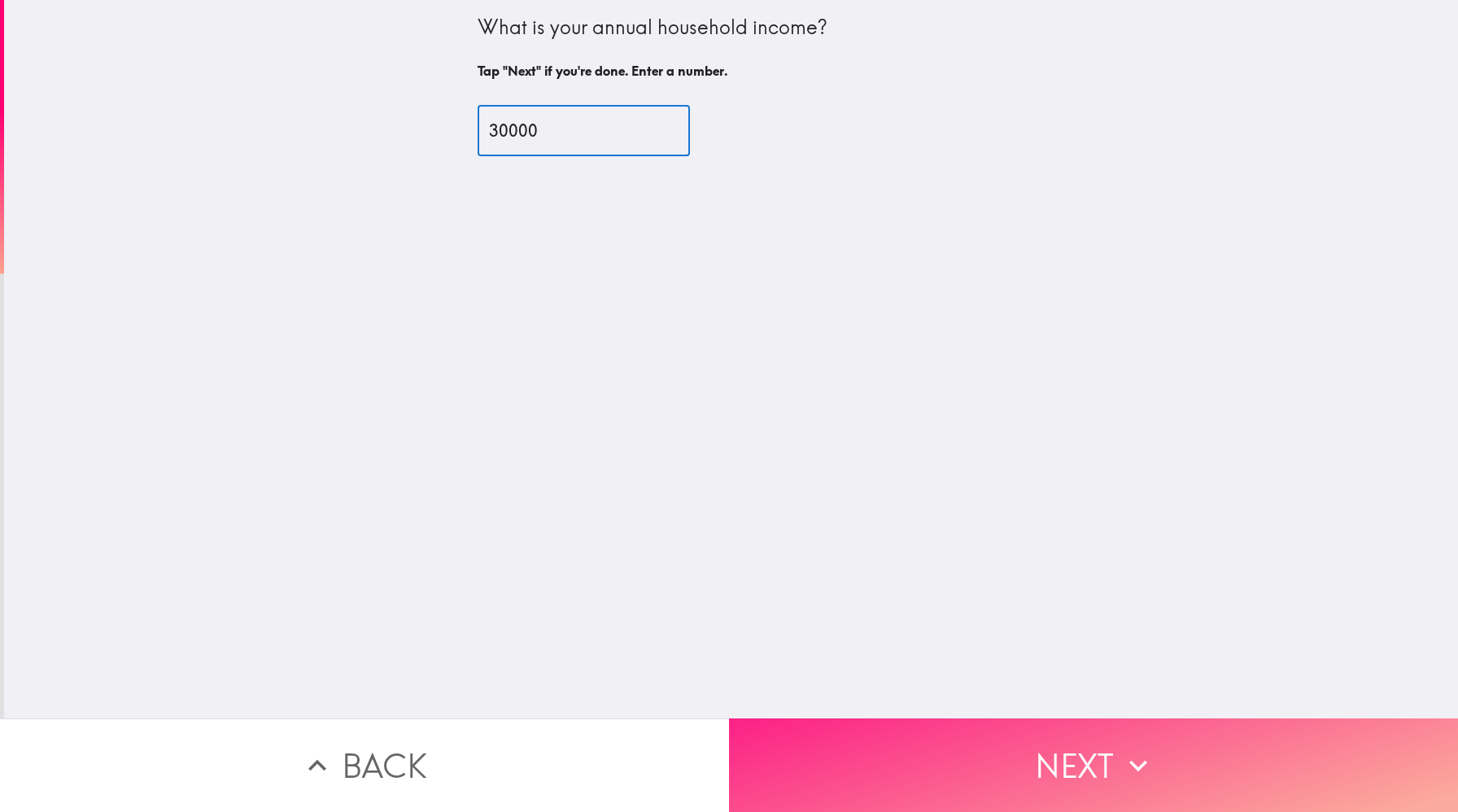
type input "30000"
click at [1005, 770] on button "Next" at bounding box center [1094, 765] width 729 height 94
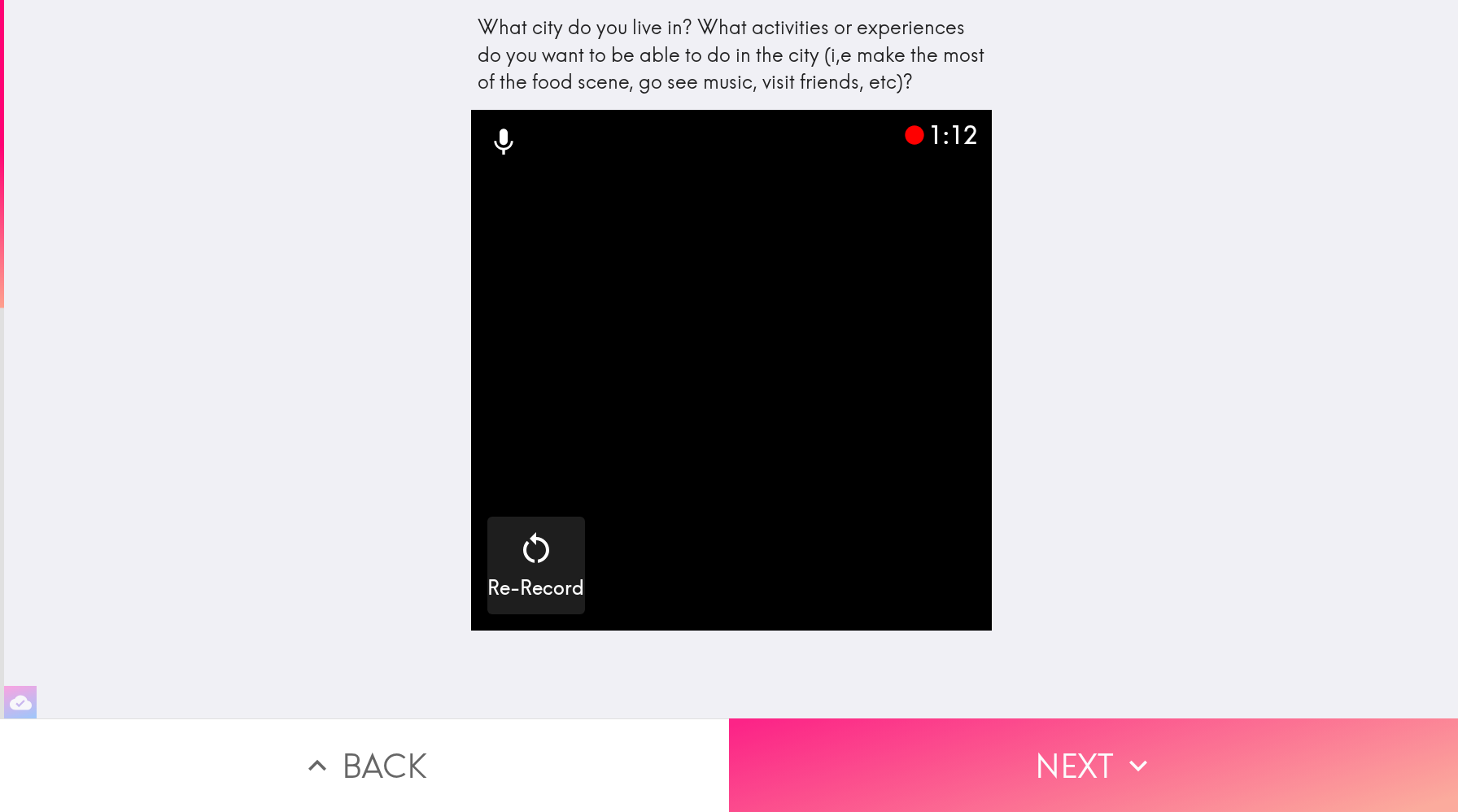
click at [1020, 772] on button "Next" at bounding box center [1094, 765] width 729 height 94
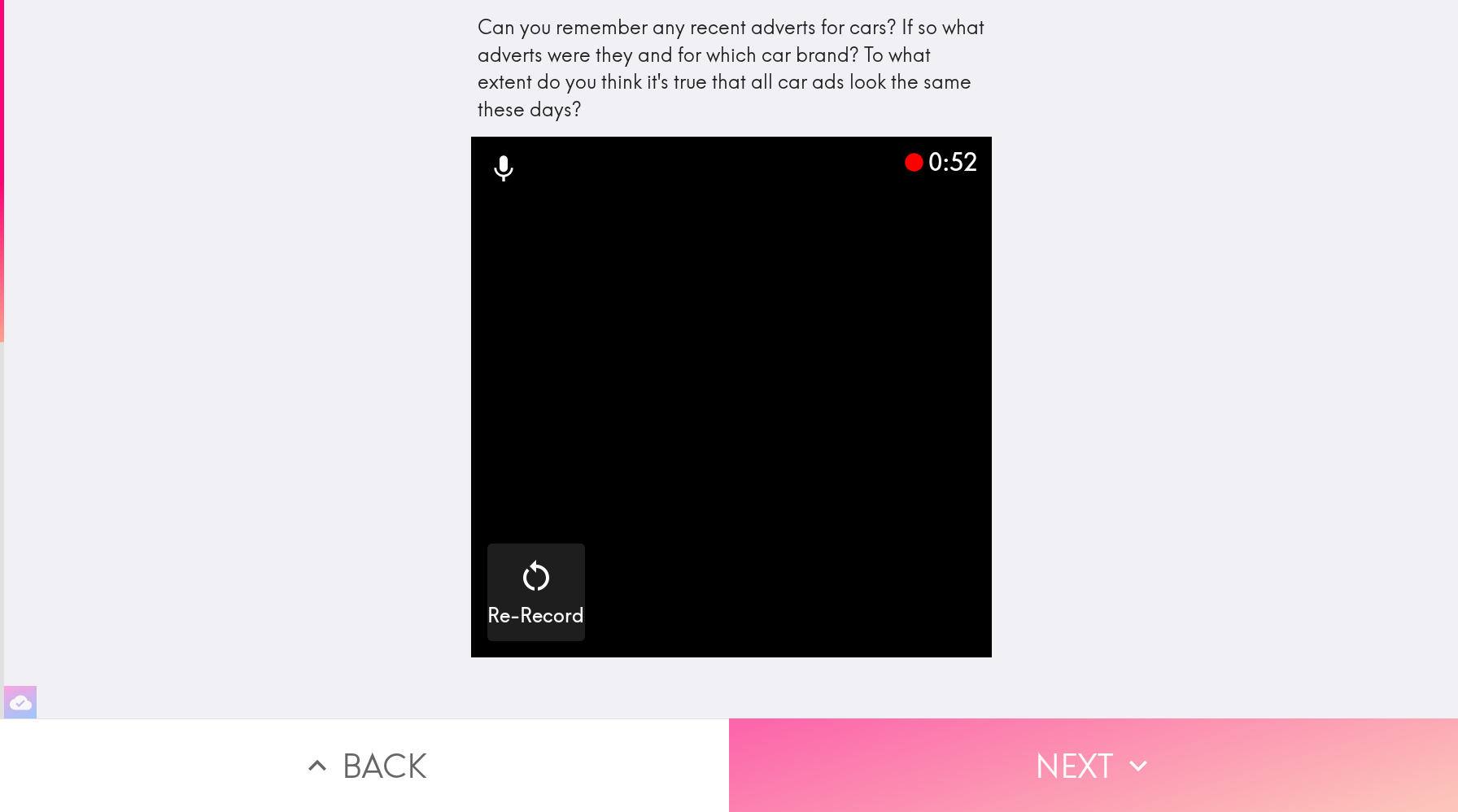
click at [1111, 782] on button "Next" at bounding box center [1094, 765] width 729 height 94
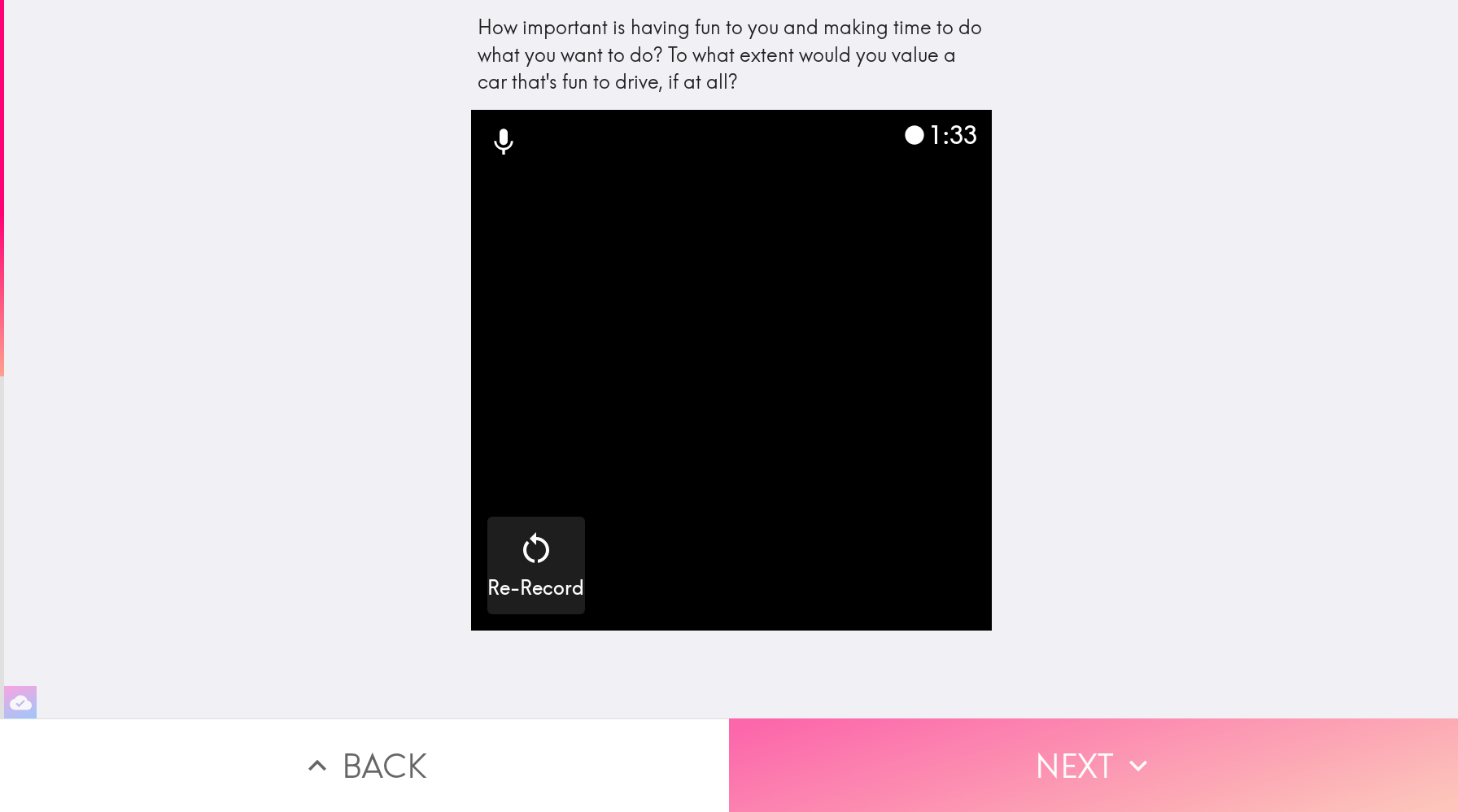
click at [1111, 773] on button "Next" at bounding box center [1094, 765] width 729 height 94
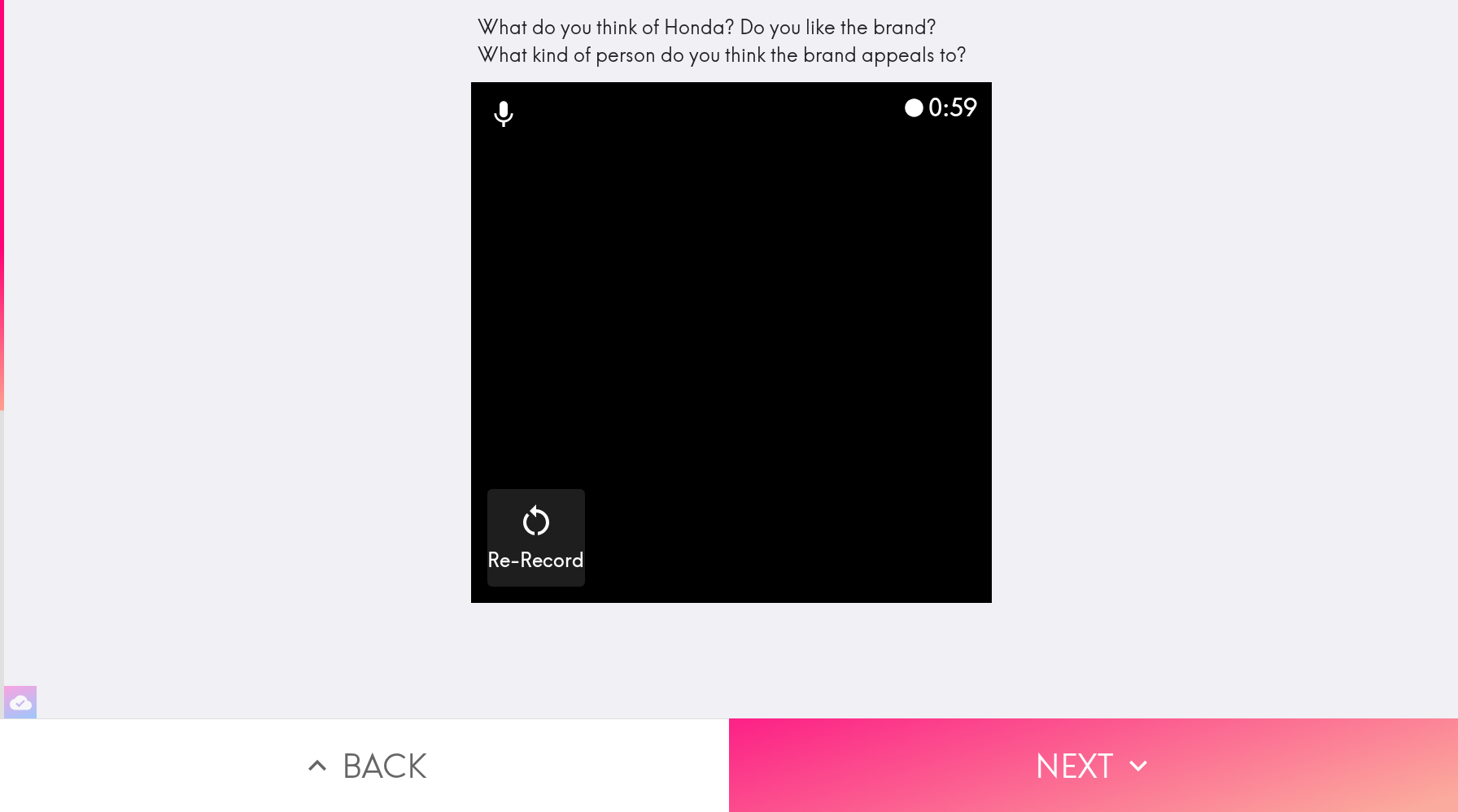
click at [1098, 779] on button "Next" at bounding box center [1094, 765] width 729 height 94
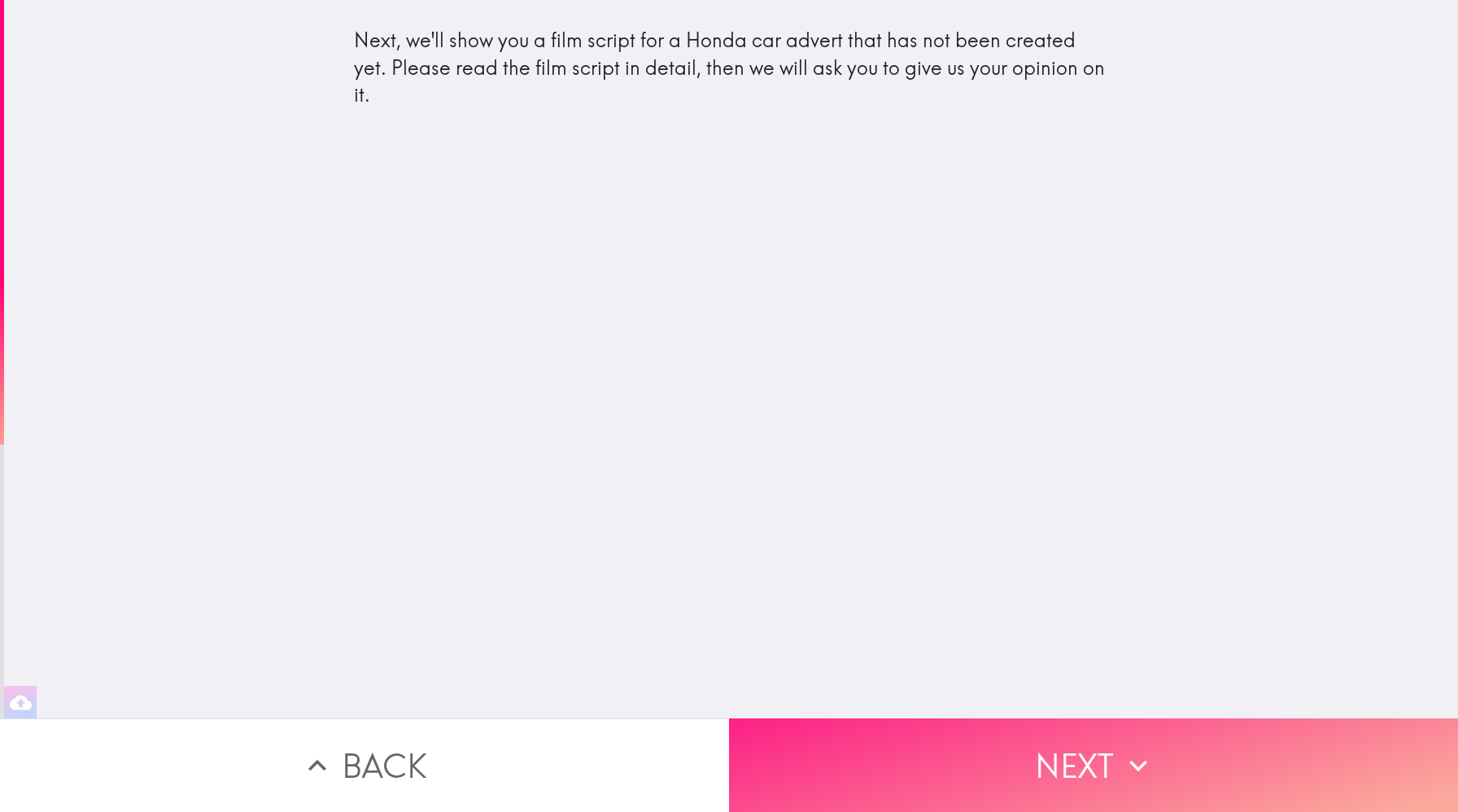
click at [1060, 773] on button "Next" at bounding box center [1094, 765] width 729 height 94
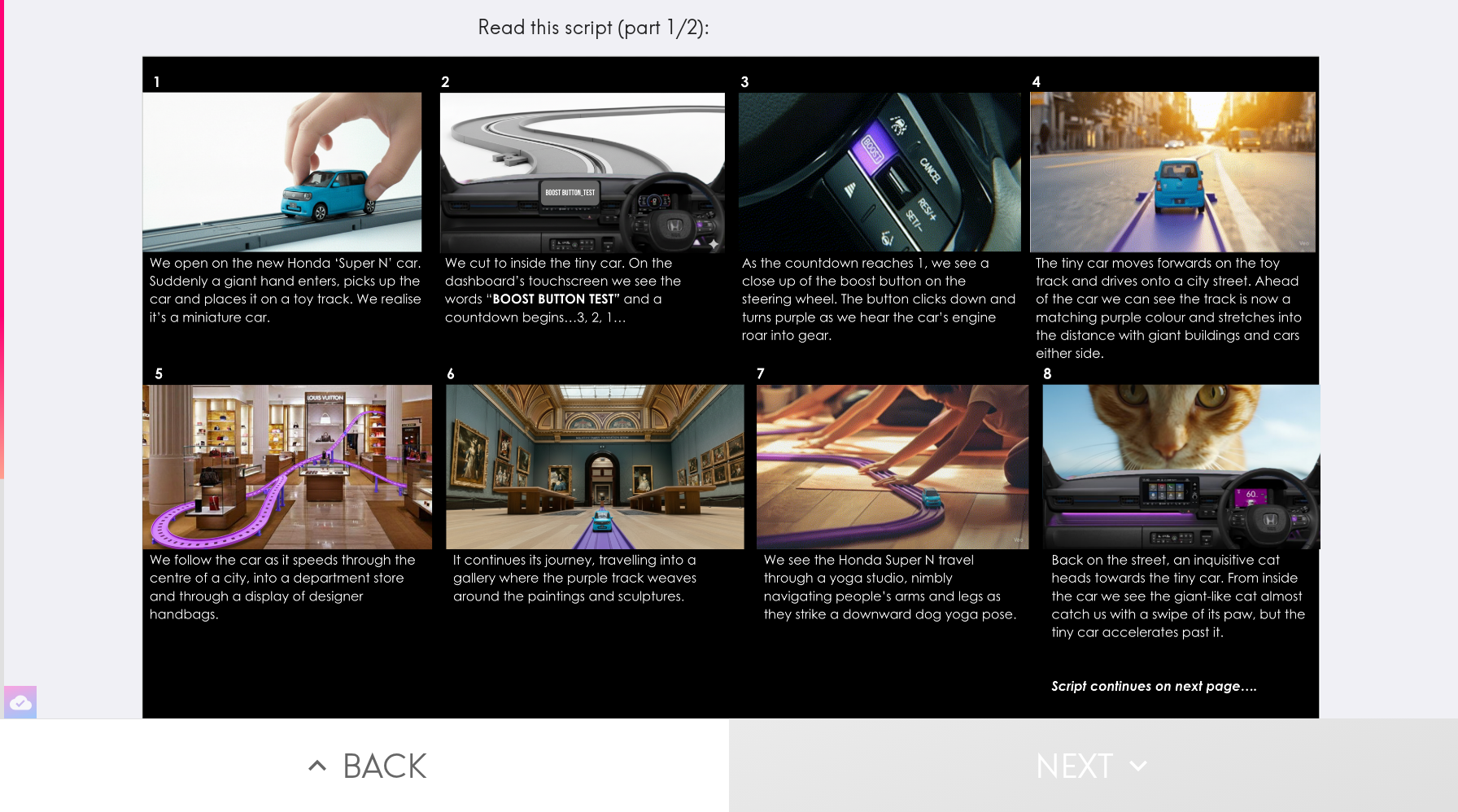
click at [1154, 620] on div at bounding box center [731, 387] width 1180 height 663
click at [1178, 687] on div at bounding box center [731, 387] width 1180 height 663
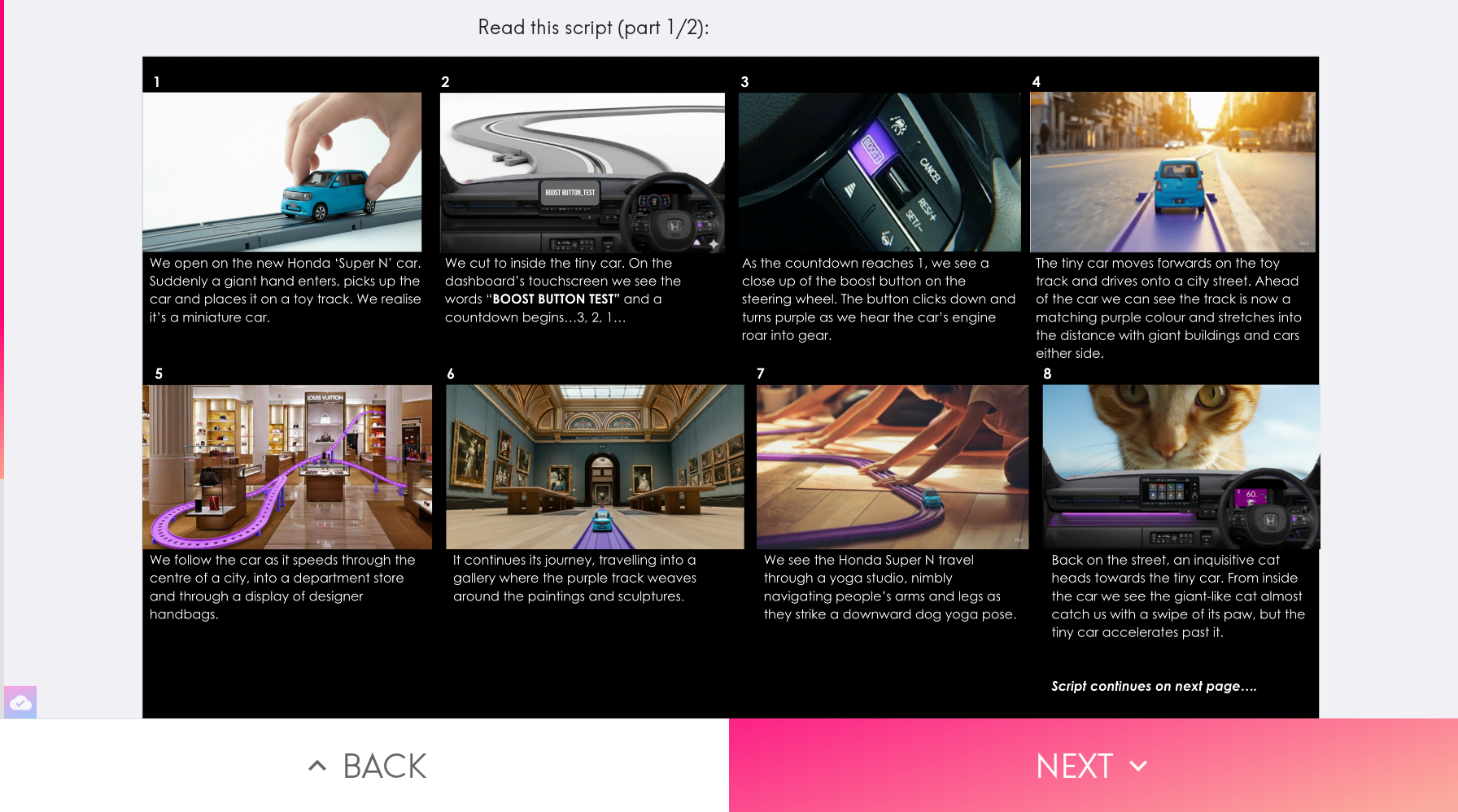
click at [1089, 775] on button "Next" at bounding box center [1094, 765] width 729 height 94
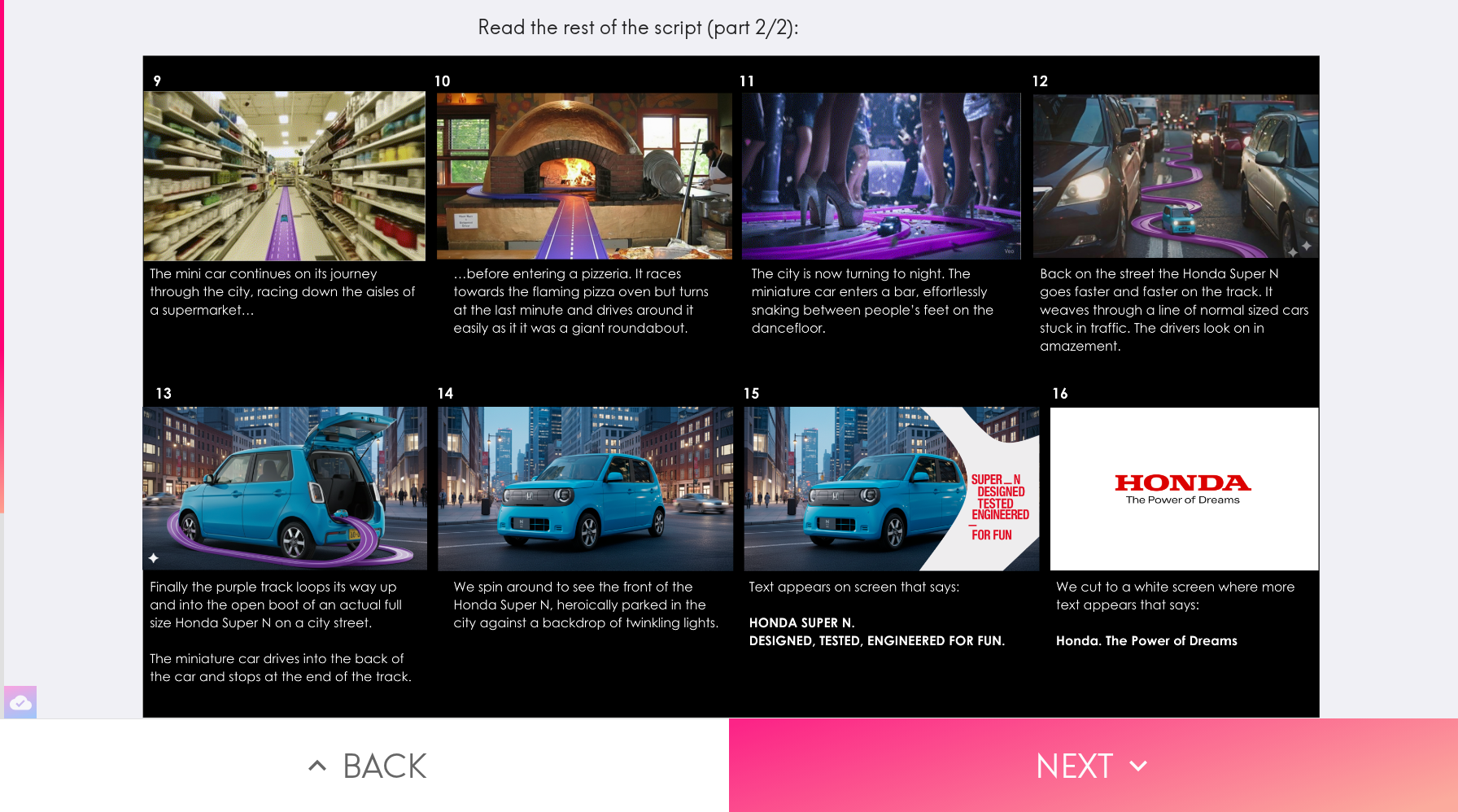
click at [1143, 750] on icon "button" at bounding box center [1138, 766] width 35 height 35
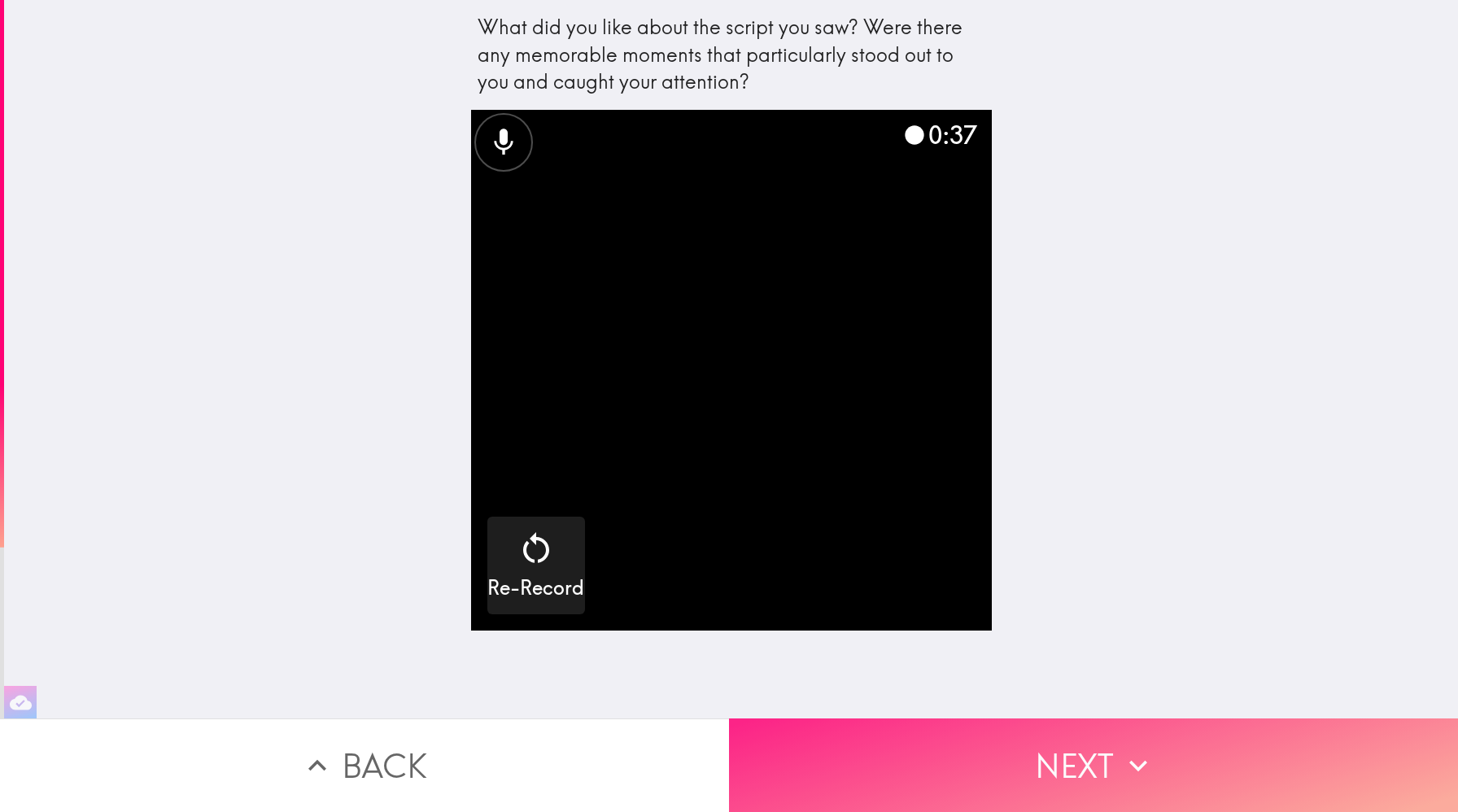
click at [1061, 742] on button "Next" at bounding box center [1094, 765] width 729 height 94
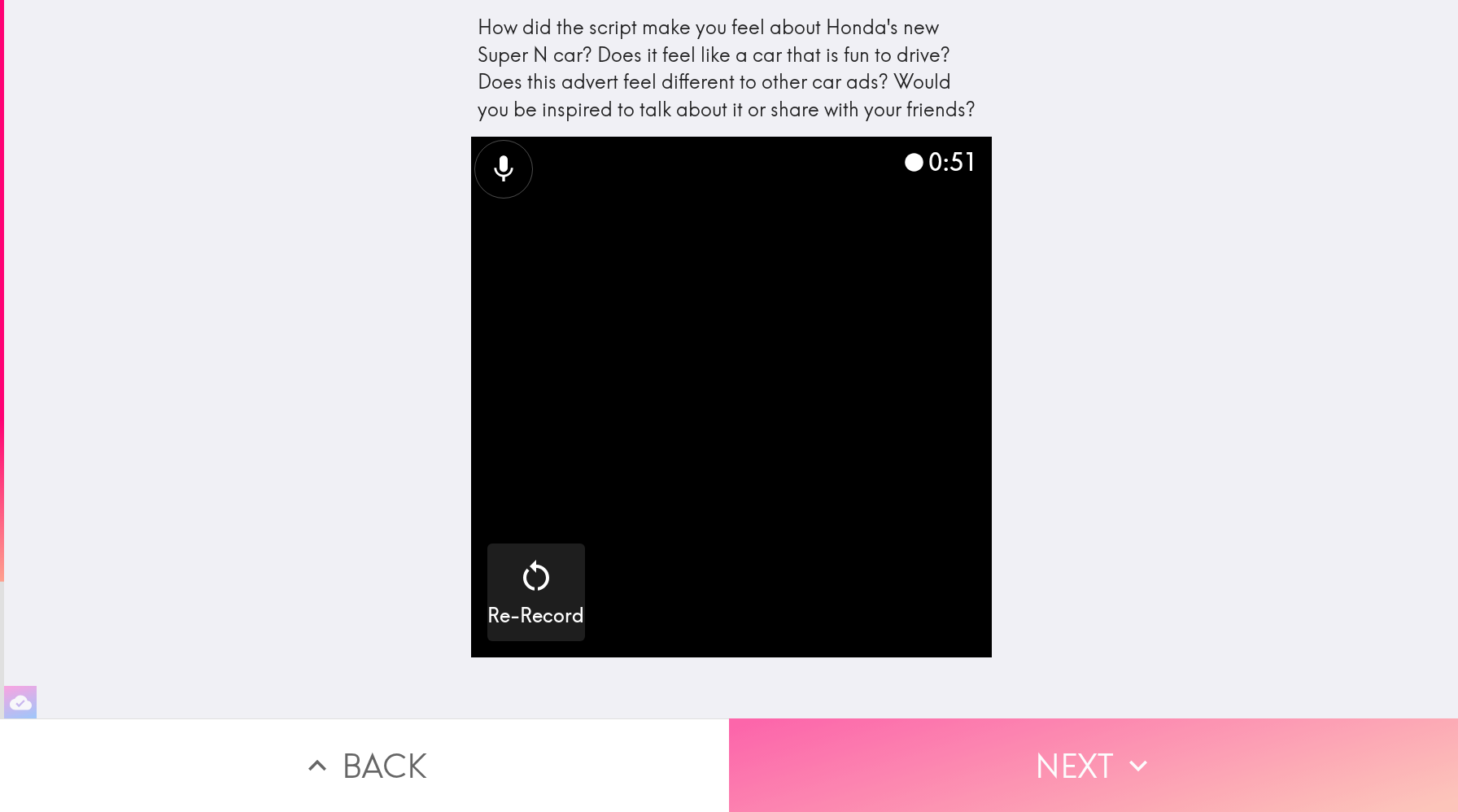
click at [1122, 748] on icon "button" at bounding box center [1138, 766] width 35 height 35
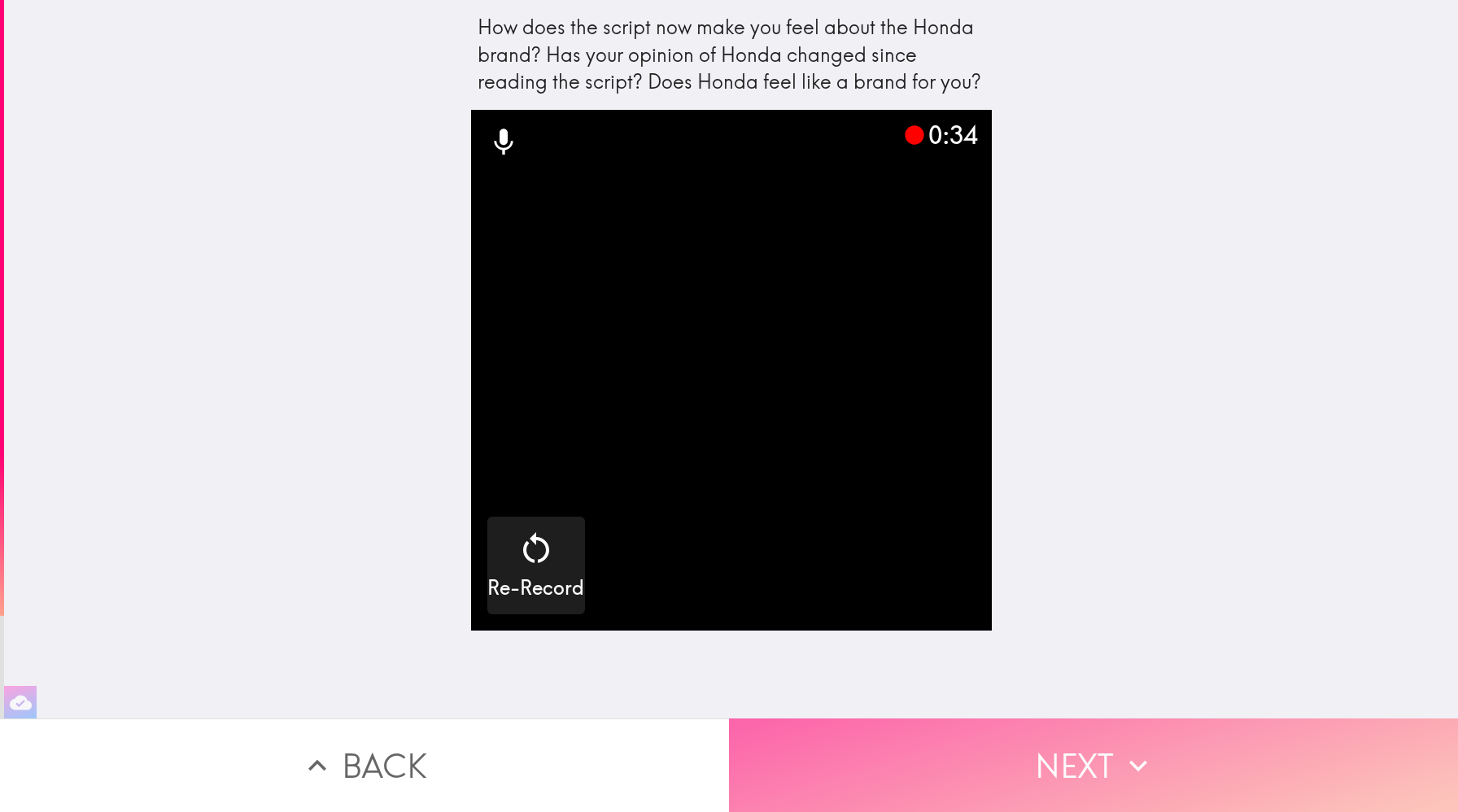
click at [1126, 751] on icon "button" at bounding box center [1138, 766] width 35 height 35
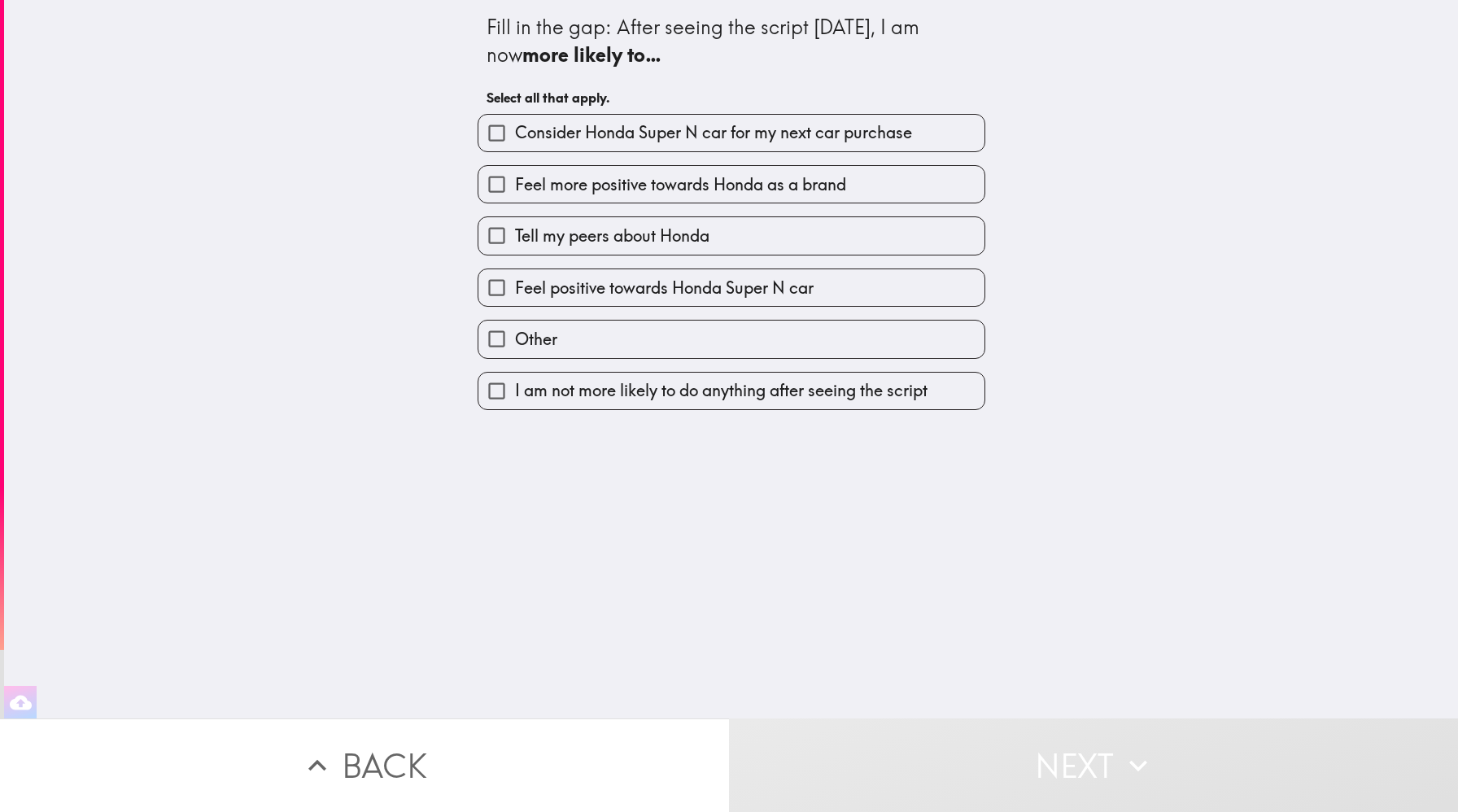
click at [692, 395] on span "I am not more likely to do anything after seeing the script" at bounding box center [721, 390] width 412 height 23
click at [515, 395] on input "I am not more likely to do anything after seeing the script" at bounding box center [496, 390] width 36 height 36
checkbox input "true"
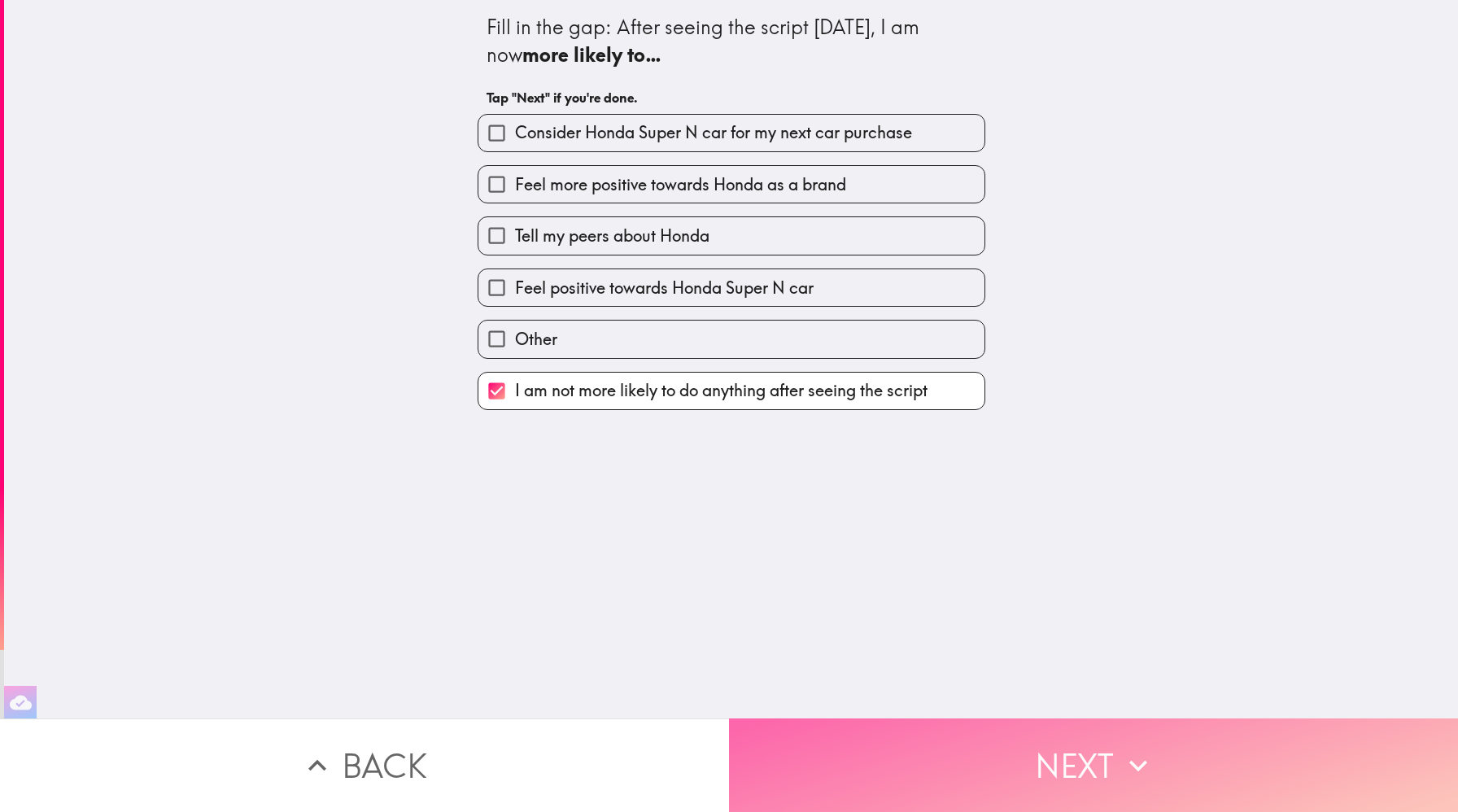
click at [999, 754] on button "Next" at bounding box center [1094, 765] width 729 height 94
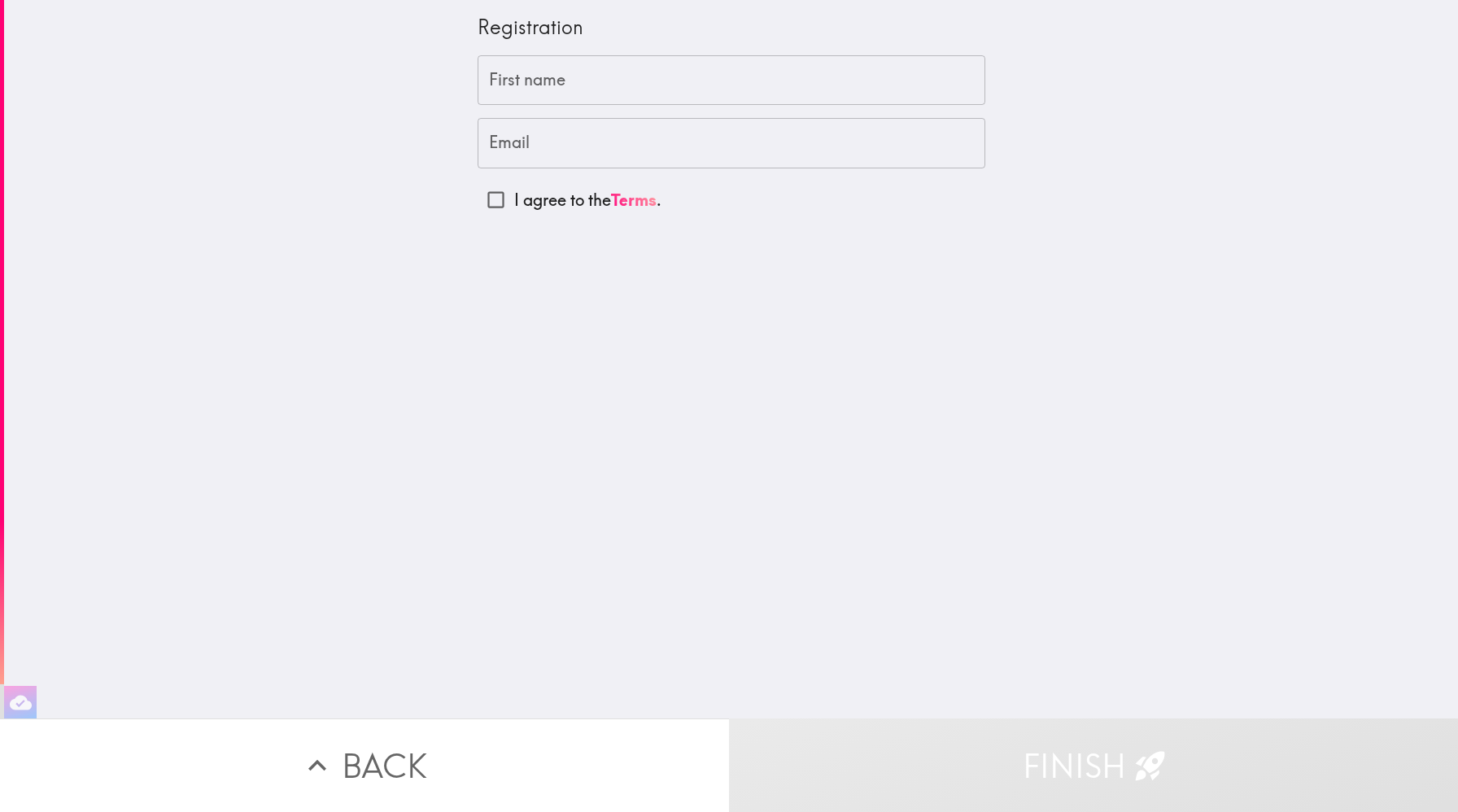
click at [682, 97] on input "First name" at bounding box center [731, 81] width 508 height 51
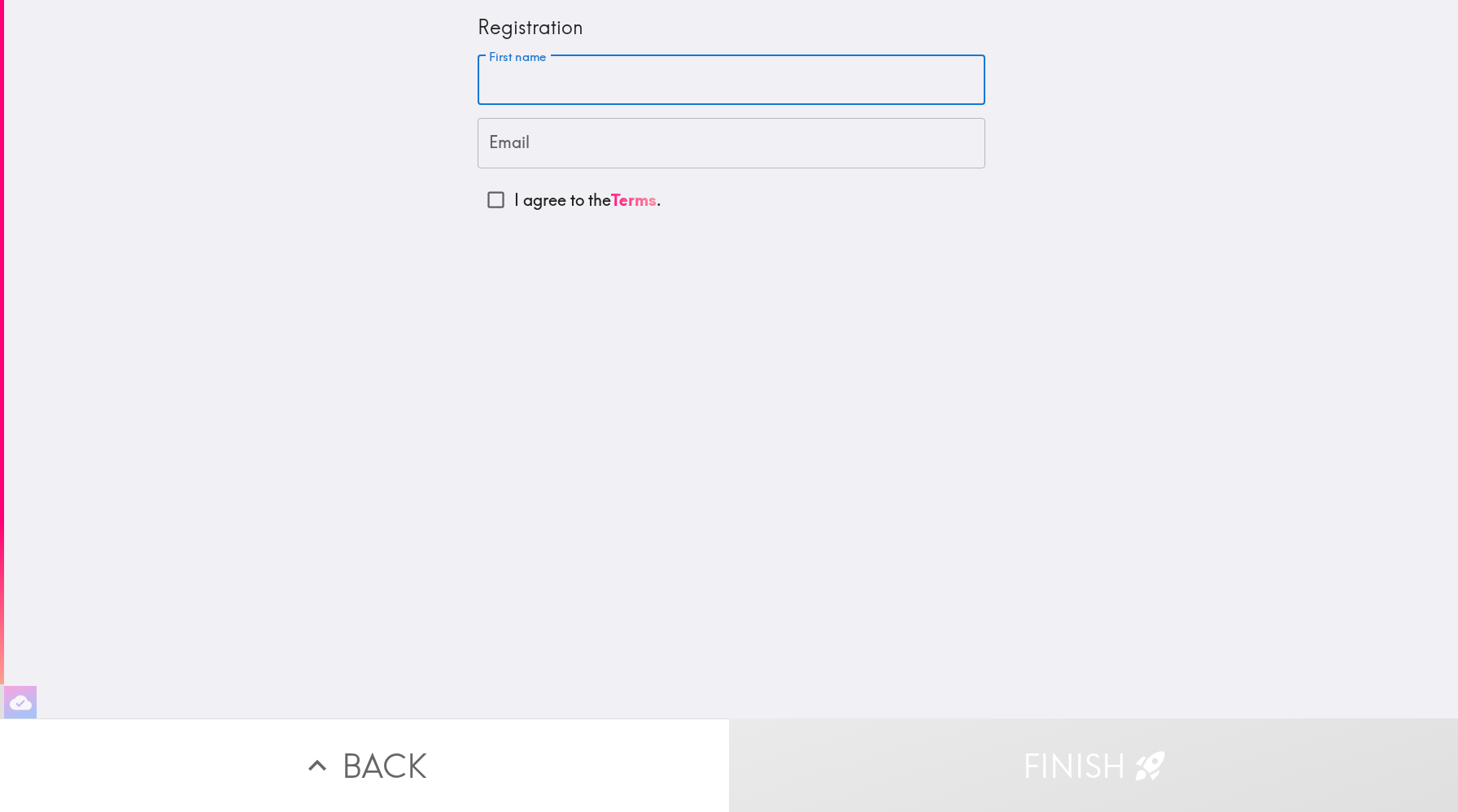
type input "[PERSON_NAME]"
click at [616, 141] on input "Email" at bounding box center [731, 143] width 508 height 51
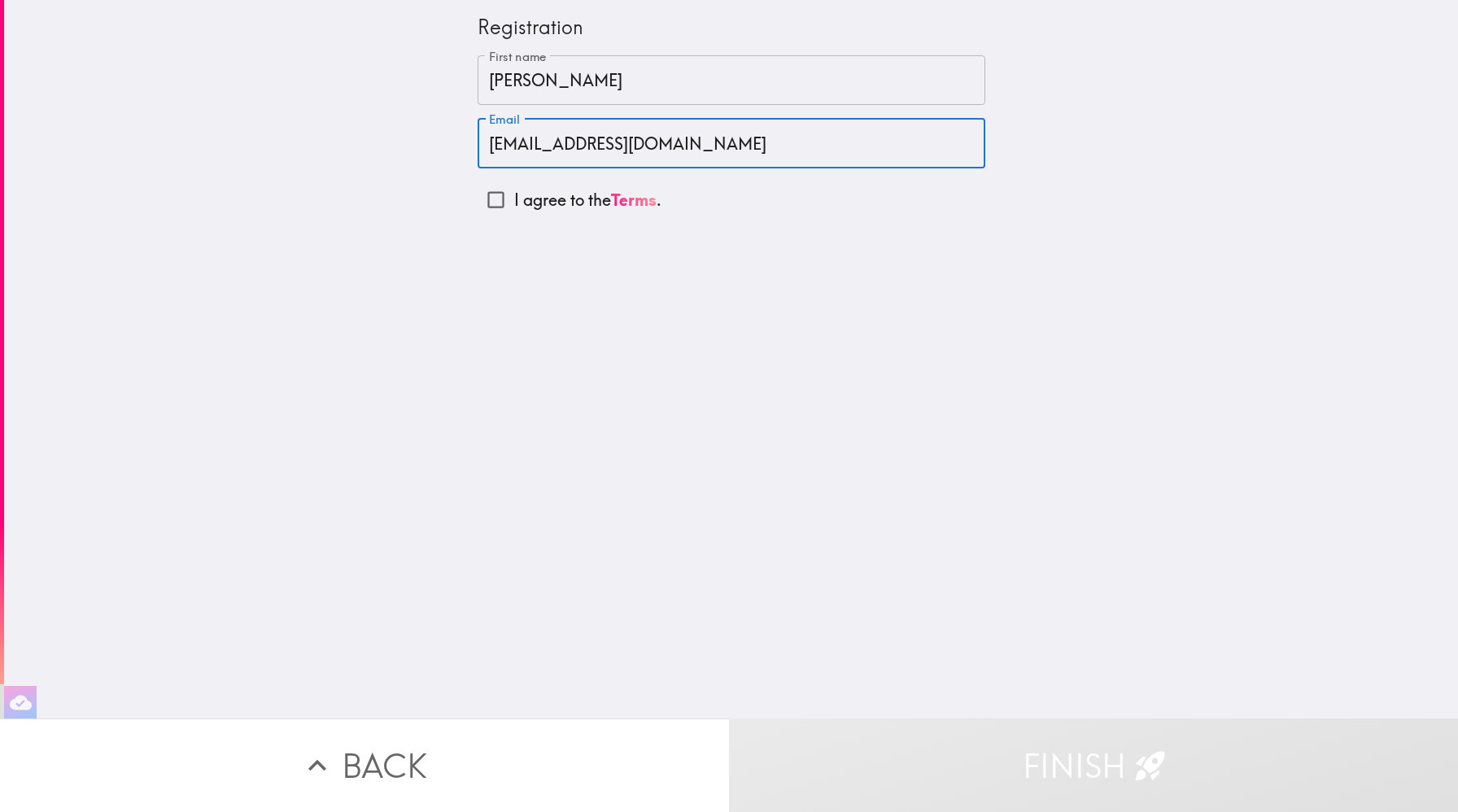
type input "[EMAIL_ADDRESS][DOMAIN_NAME]"
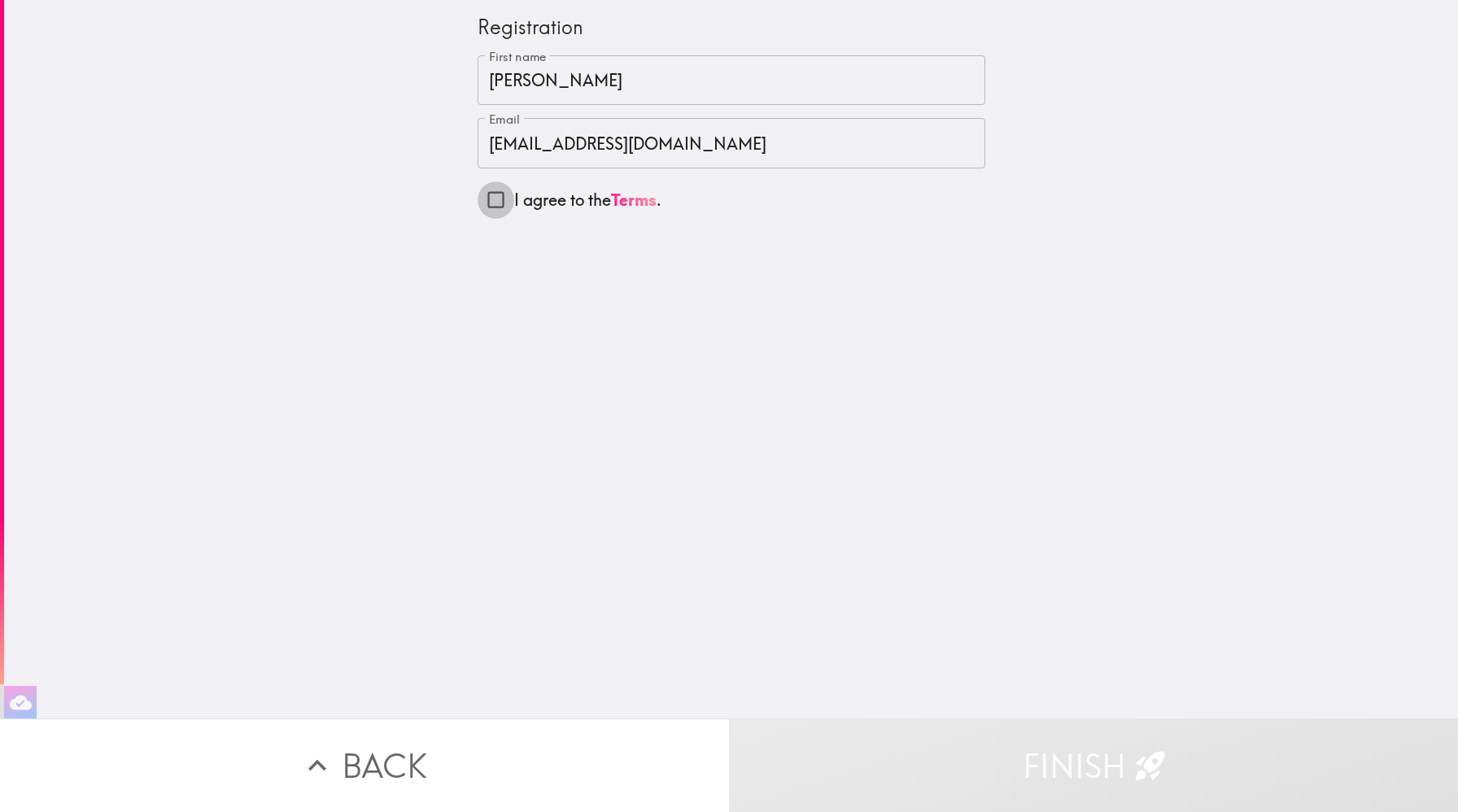
click at [496, 196] on input "I agree to the Terms ." at bounding box center [495, 199] width 36 height 36
checkbox input "true"
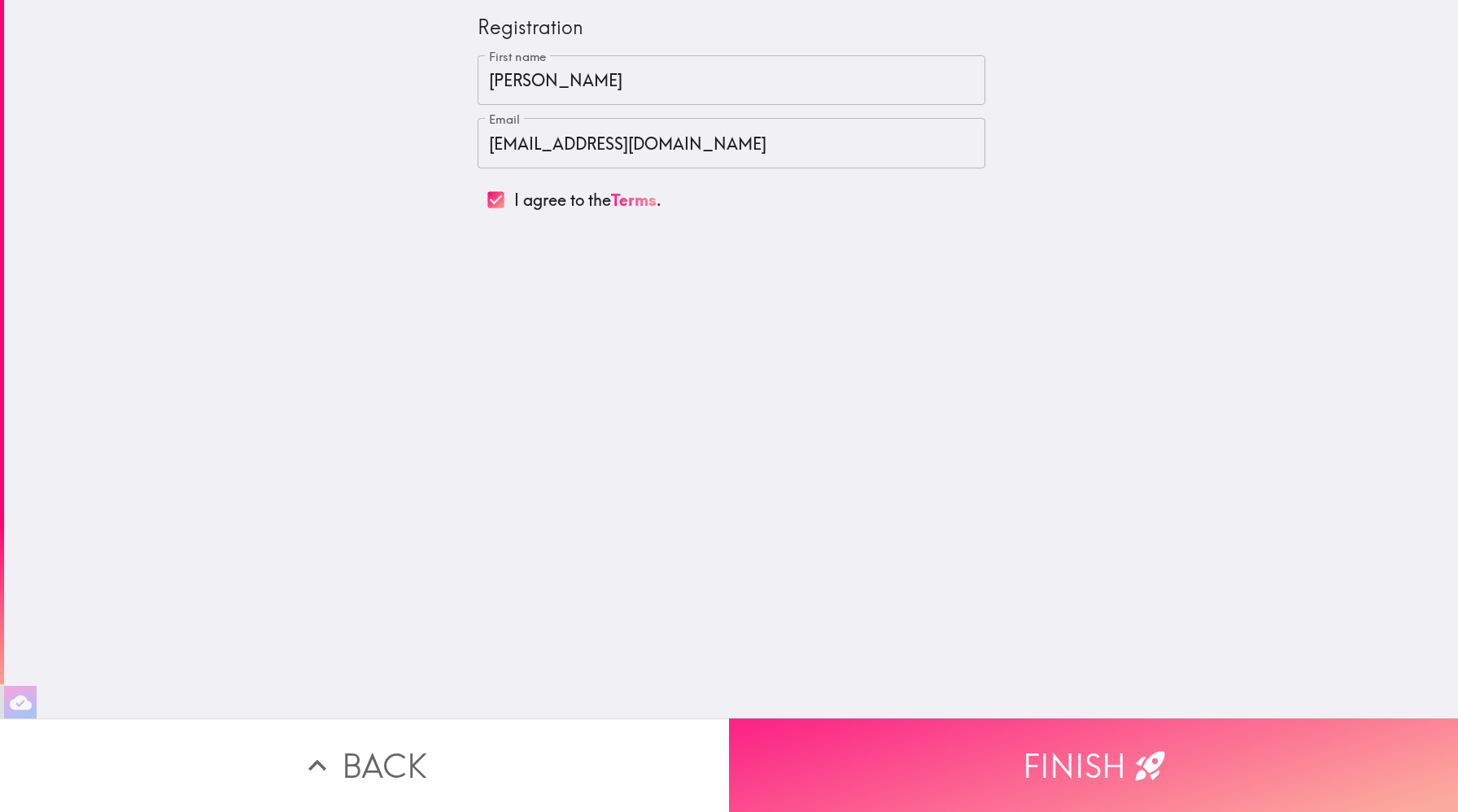
click at [979, 754] on button "Finish" at bounding box center [1094, 765] width 729 height 94
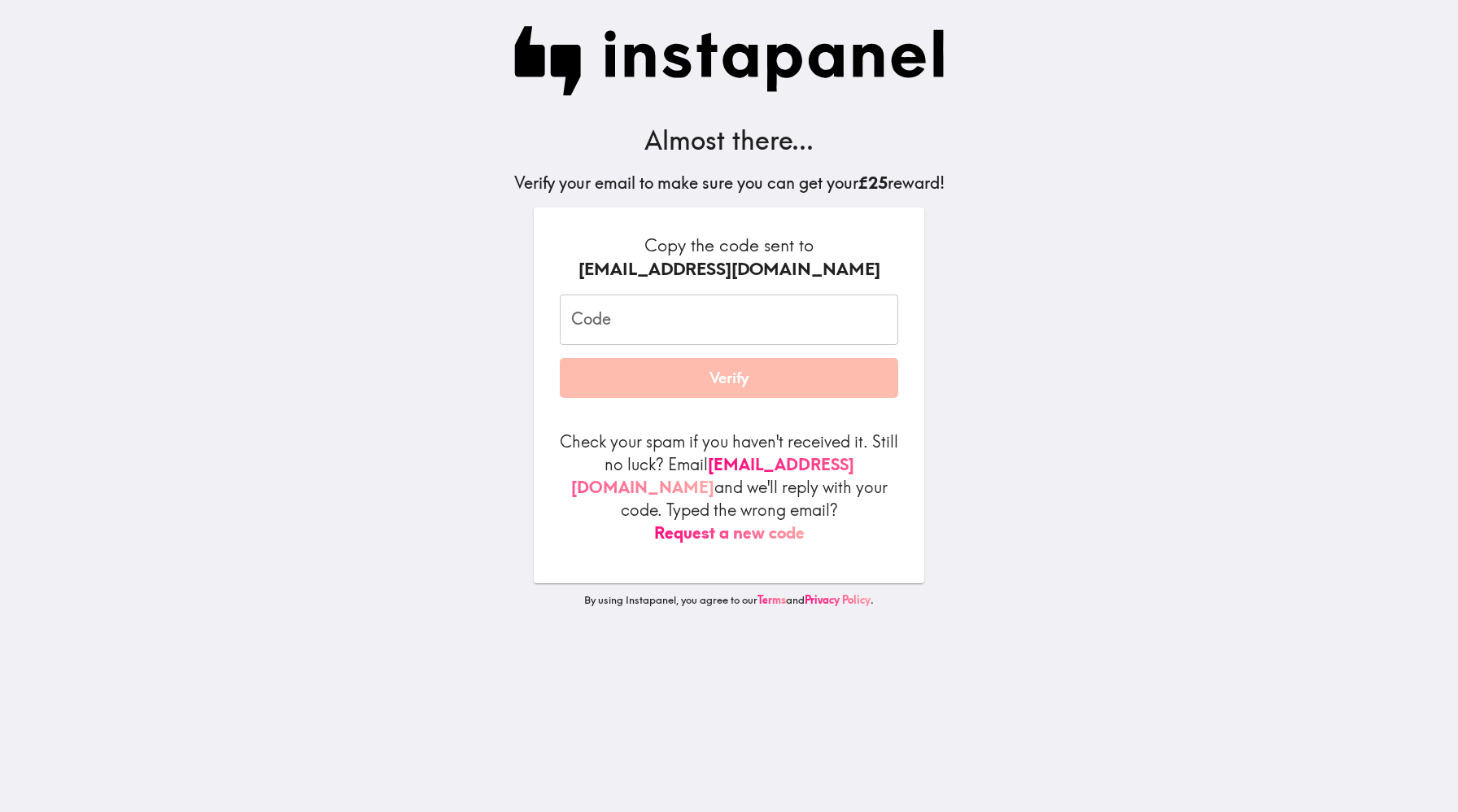
click at [589, 311] on div "Code Code" at bounding box center [729, 320] width 338 height 51
paste input "JP4_2Q6_Rh8"
click at [732, 319] on input "JP4_2Q6_Rh8" at bounding box center [729, 320] width 338 height 51
type input "JP4_2Q6_Rh8"
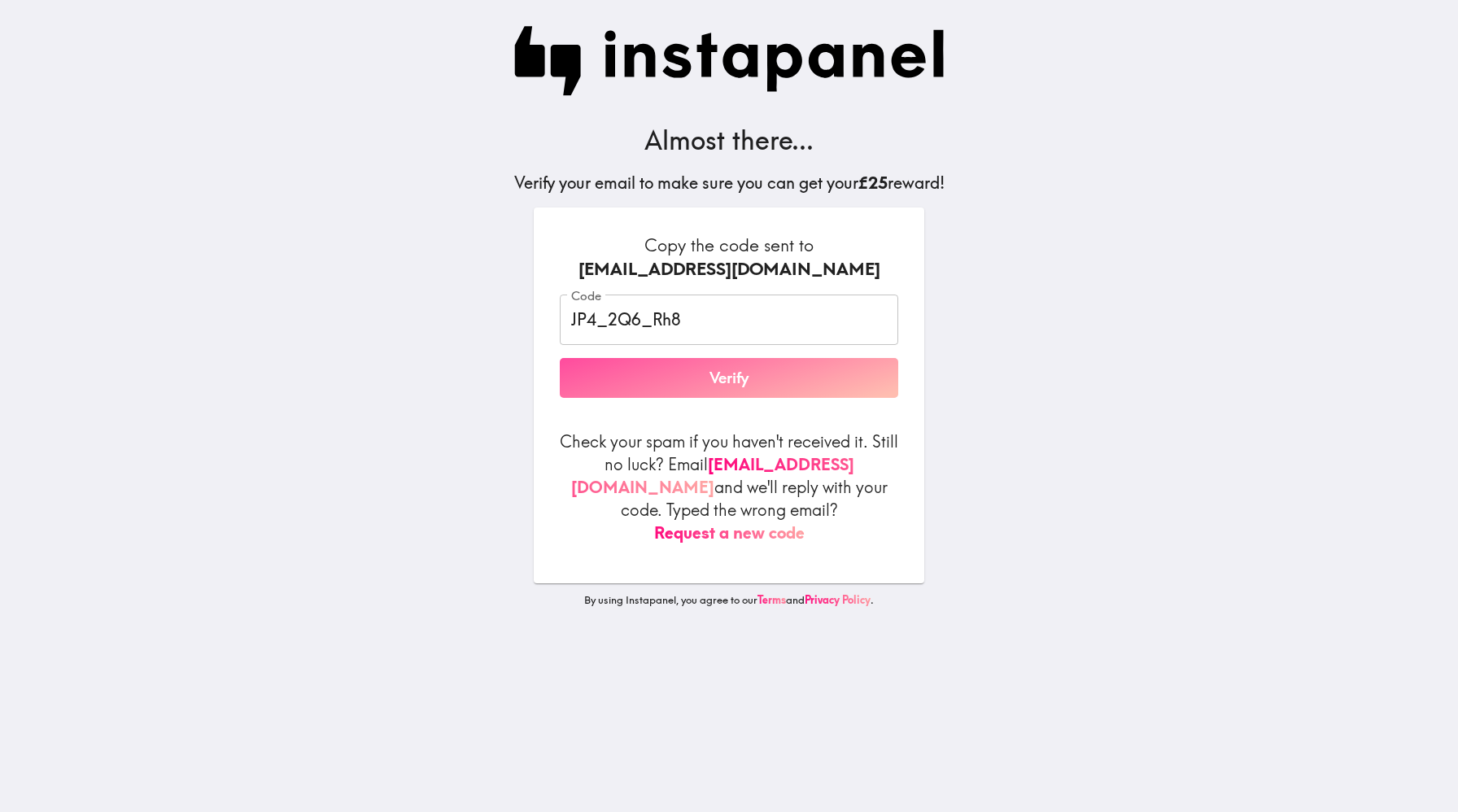
click at [732, 377] on button "Verify" at bounding box center [729, 379] width 338 height 40
